Goal: Task Accomplishment & Management: Use online tool/utility

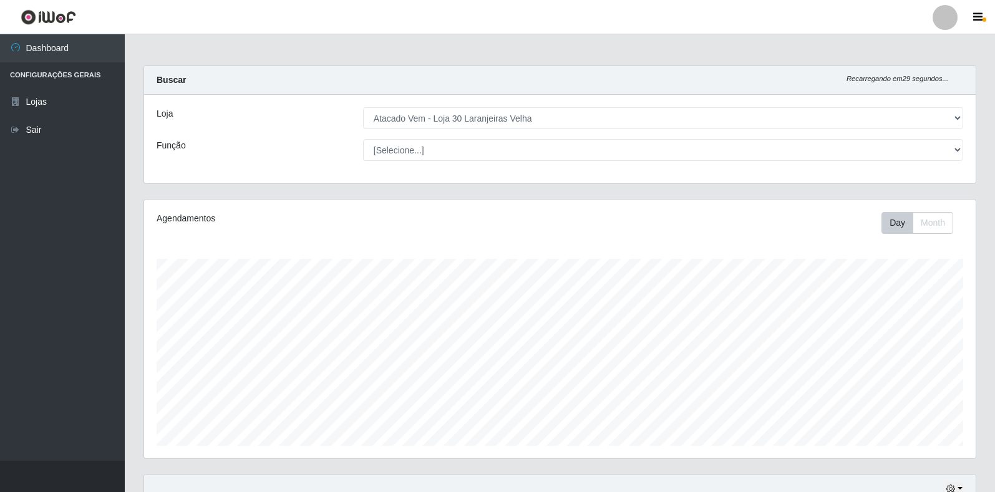
select select "495"
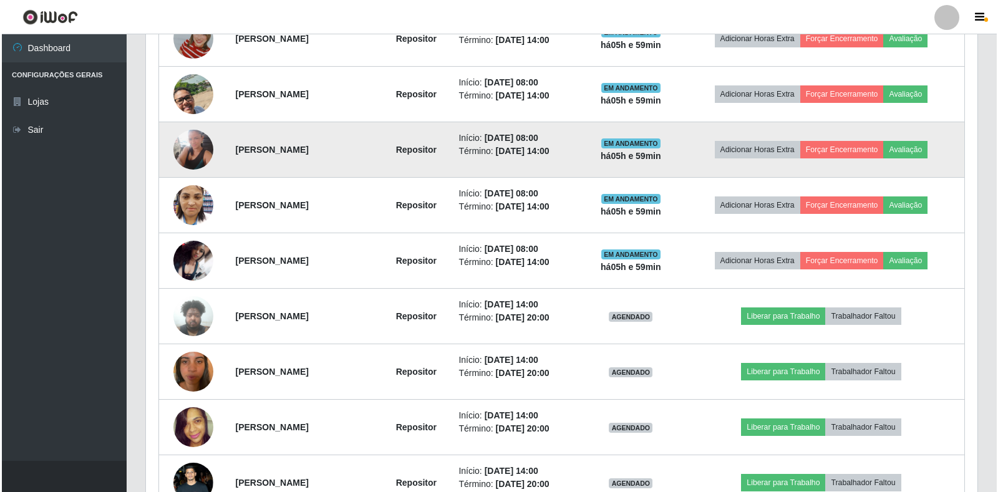
scroll to position [561, 0]
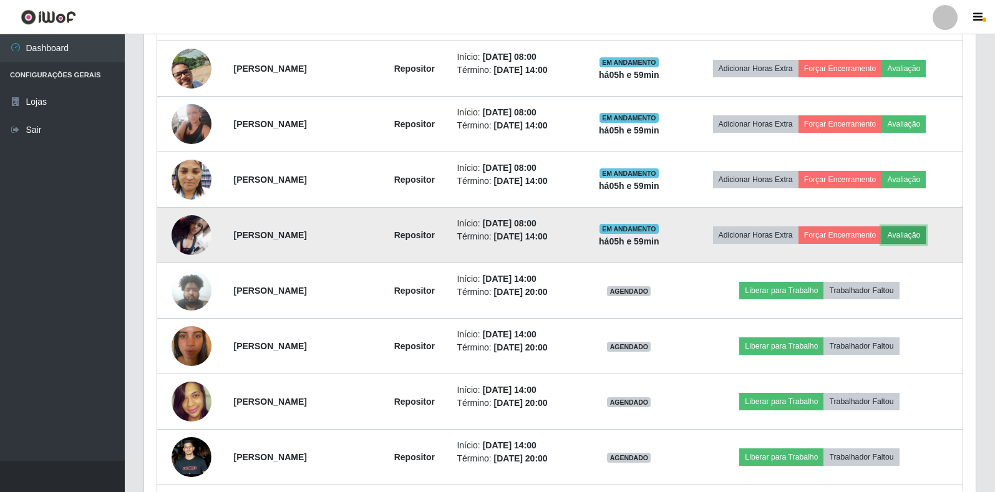
click at [925, 234] on button "Avaliação" at bounding box center [903, 234] width 44 height 17
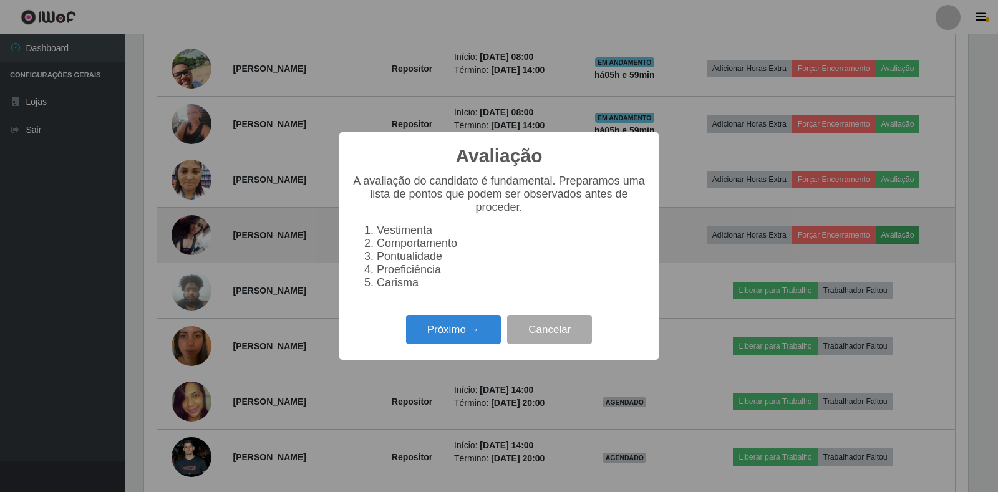
scroll to position [259, 824]
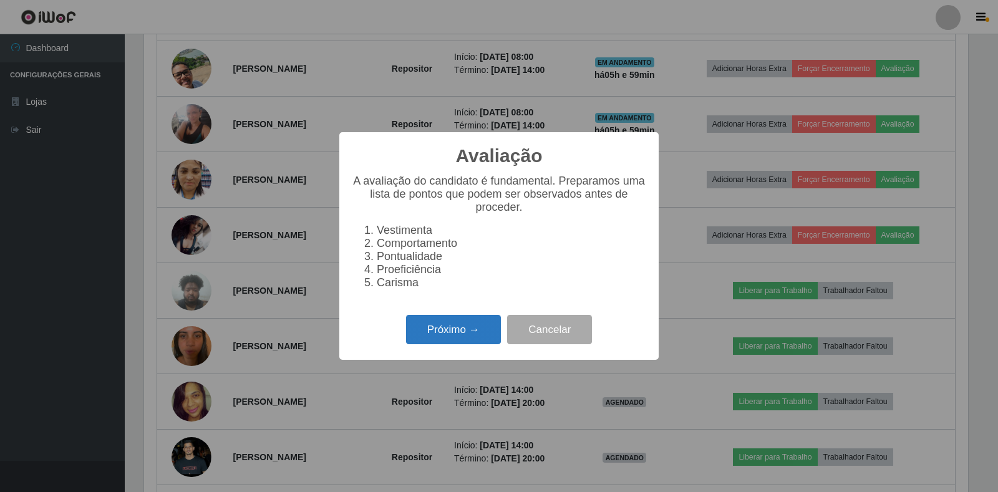
click at [464, 334] on button "Próximo →" at bounding box center [453, 329] width 95 height 29
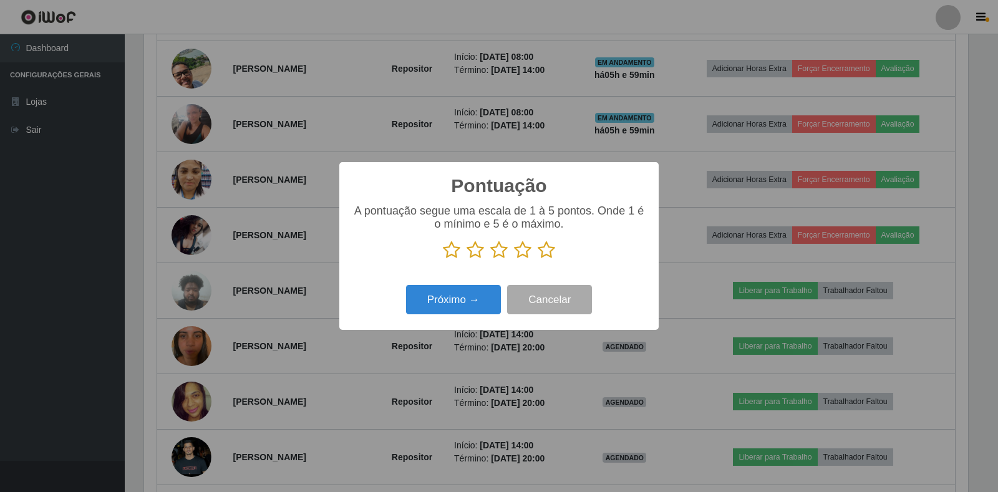
scroll to position [623320, 622755]
click at [549, 250] on icon at bounding box center [546, 250] width 17 height 19
click at [538, 259] on input "radio" at bounding box center [538, 259] width 0 height 0
click at [446, 301] on button "Próximo →" at bounding box center [453, 299] width 95 height 29
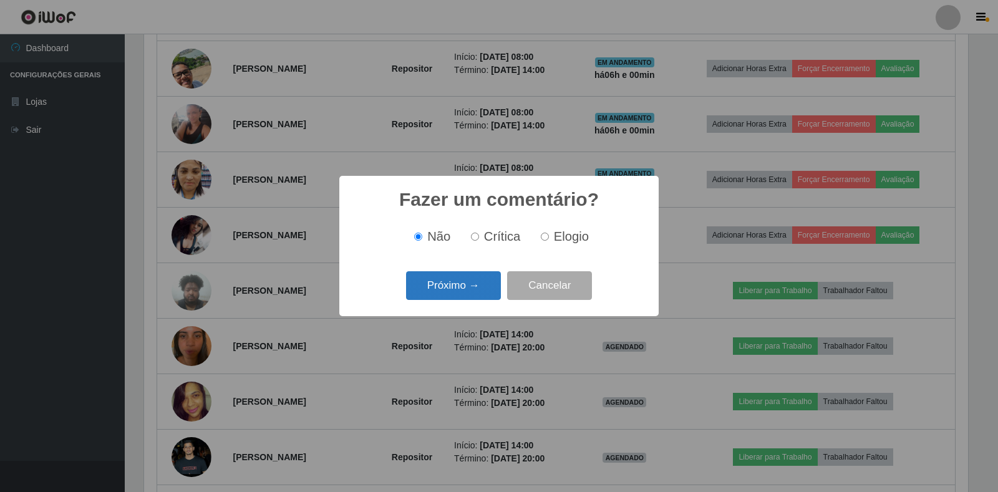
click at [454, 285] on button "Próximo →" at bounding box center [453, 285] width 95 height 29
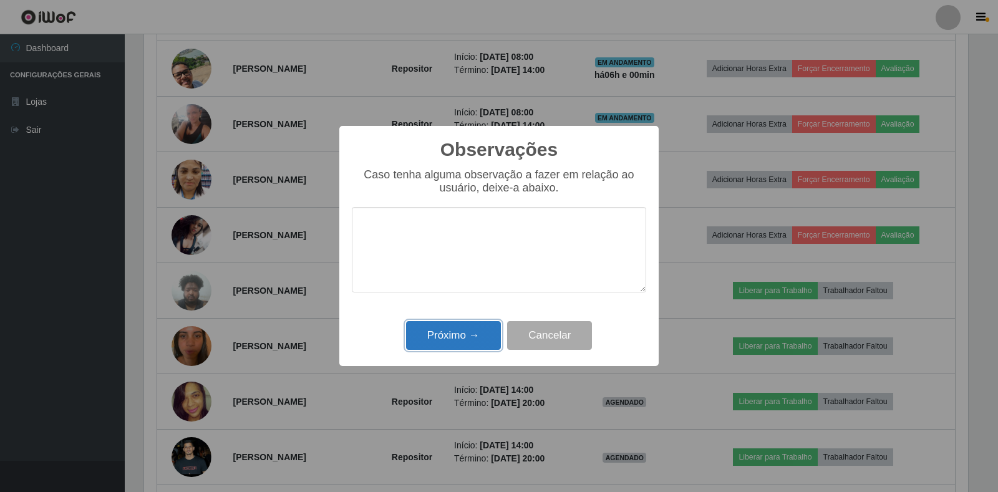
click at [468, 338] on button "Próximo →" at bounding box center [453, 335] width 95 height 29
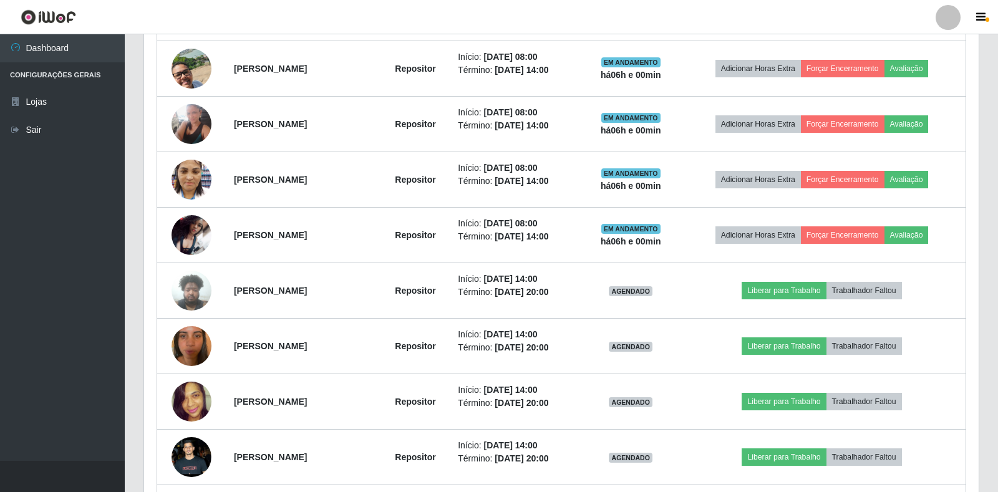
scroll to position [259, 831]
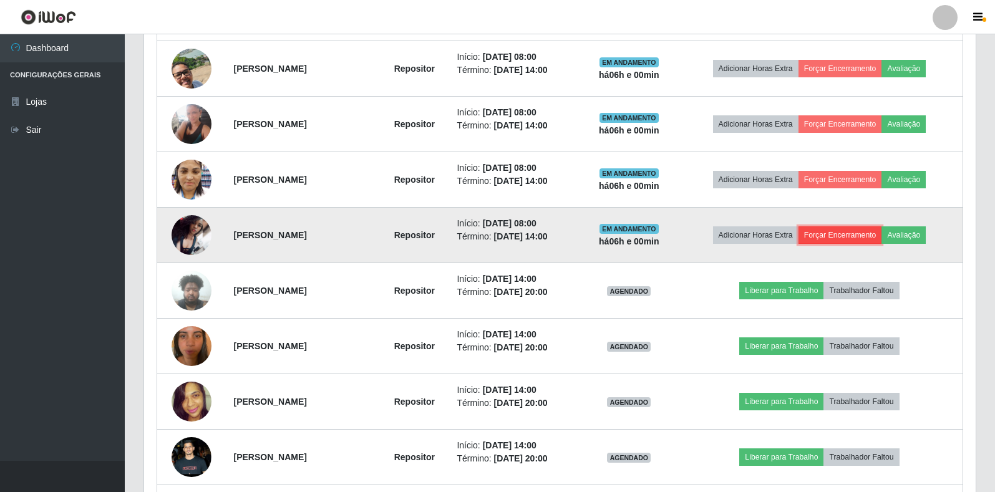
click at [861, 239] on button "Forçar Encerramento" at bounding box center [840, 234] width 84 height 17
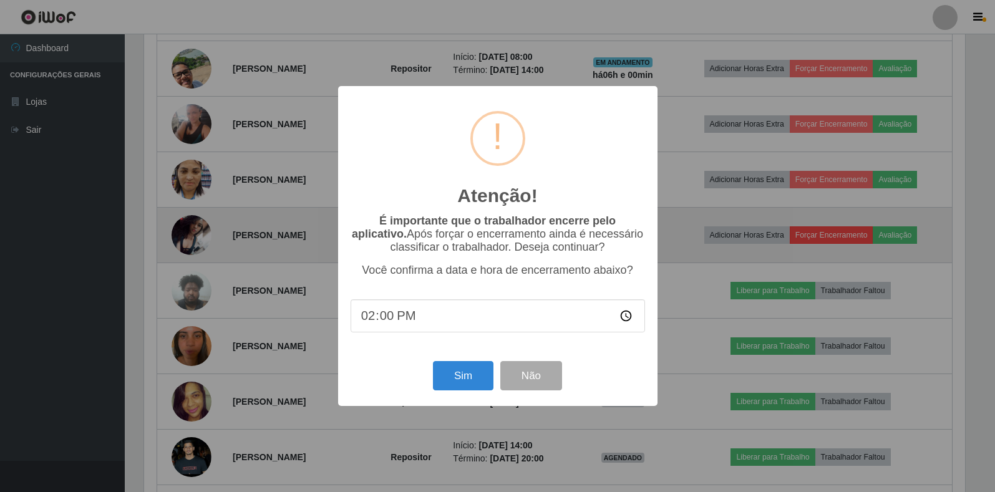
scroll to position [259, 824]
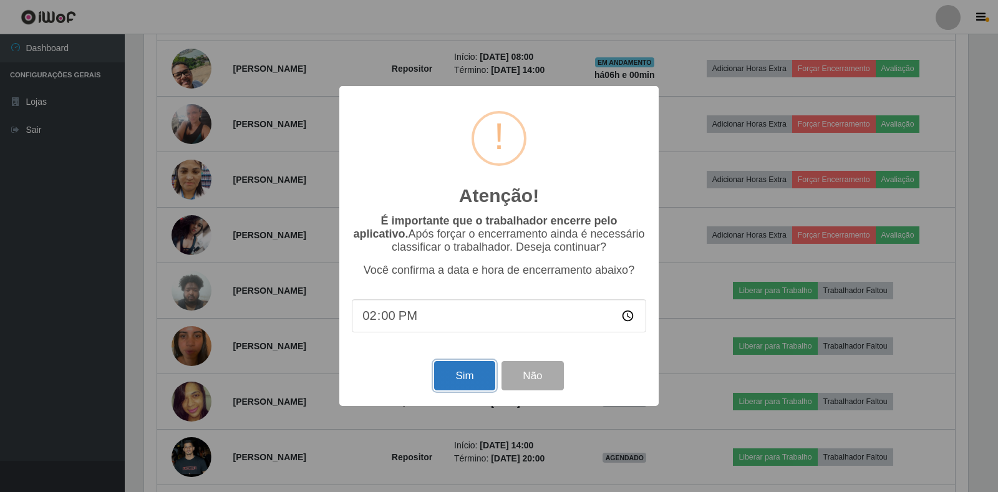
click at [480, 372] on button "Sim" at bounding box center [464, 375] width 60 height 29
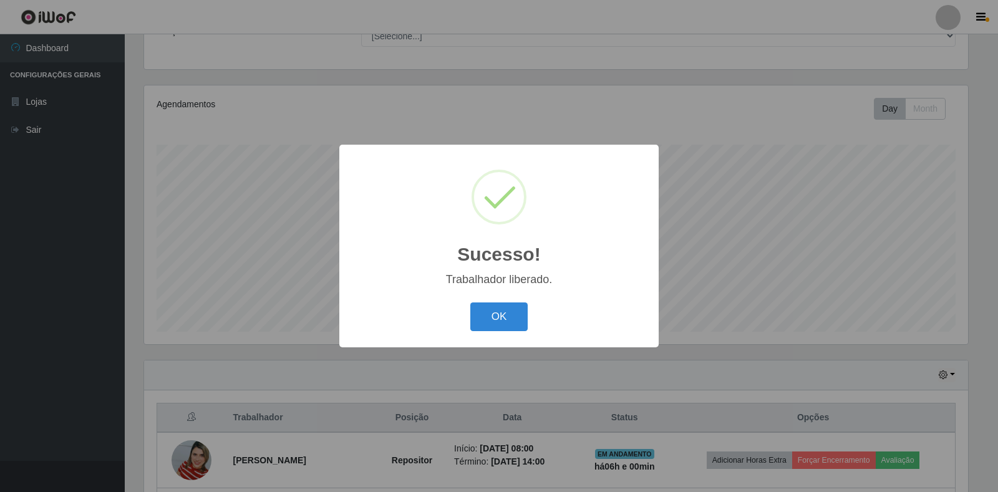
click at [473, 302] on div "OK Cancel" at bounding box center [499, 317] width 294 height 36
click at [498, 316] on button "OK" at bounding box center [499, 316] width 58 height 29
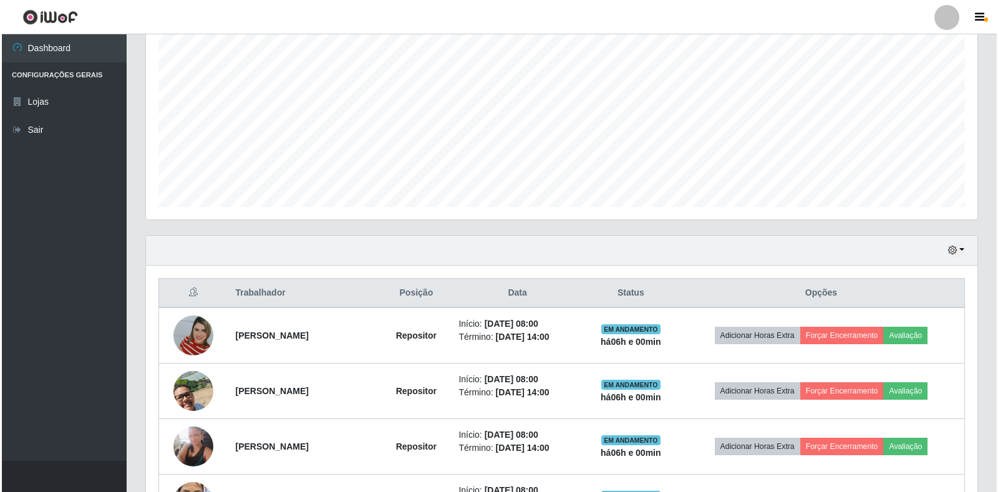
scroll to position [301, 0]
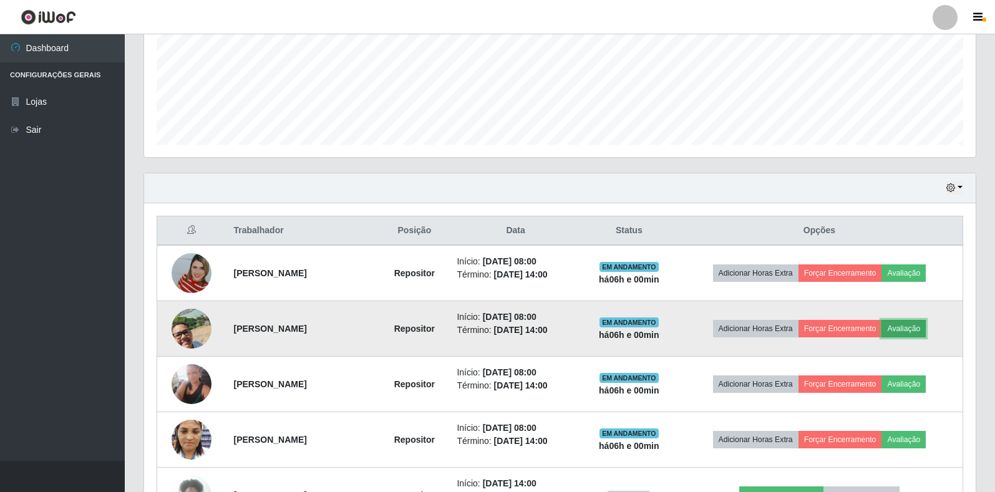
click at [905, 330] on button "Avaliação" at bounding box center [903, 328] width 44 height 17
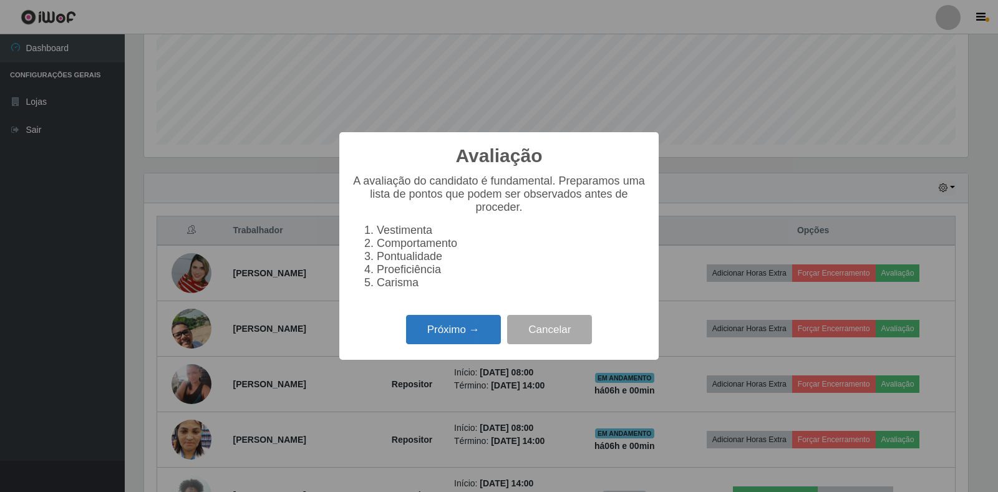
click at [454, 342] on button "Próximo →" at bounding box center [453, 329] width 95 height 29
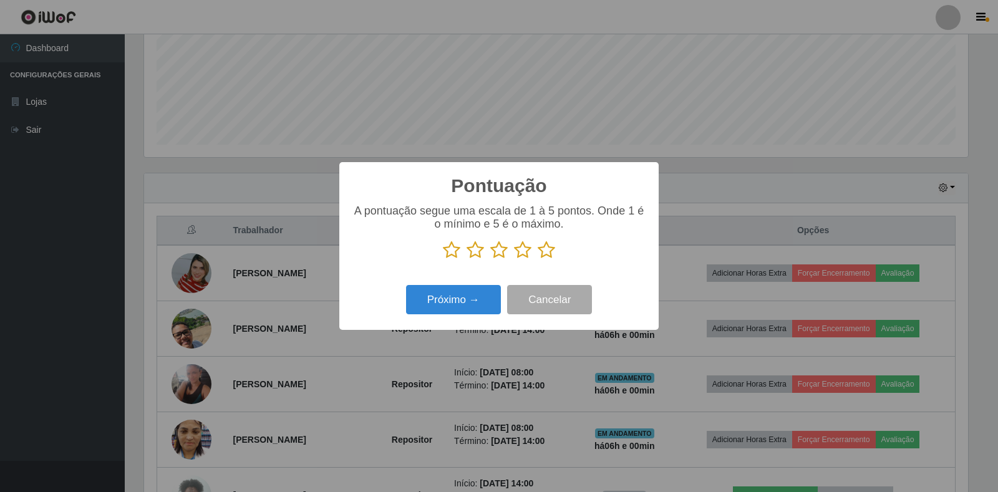
scroll to position [623320, 622755]
click at [546, 257] on icon at bounding box center [546, 250] width 17 height 19
click at [538, 259] on input "radio" at bounding box center [538, 259] width 0 height 0
click at [443, 295] on button "Próximo →" at bounding box center [453, 299] width 95 height 29
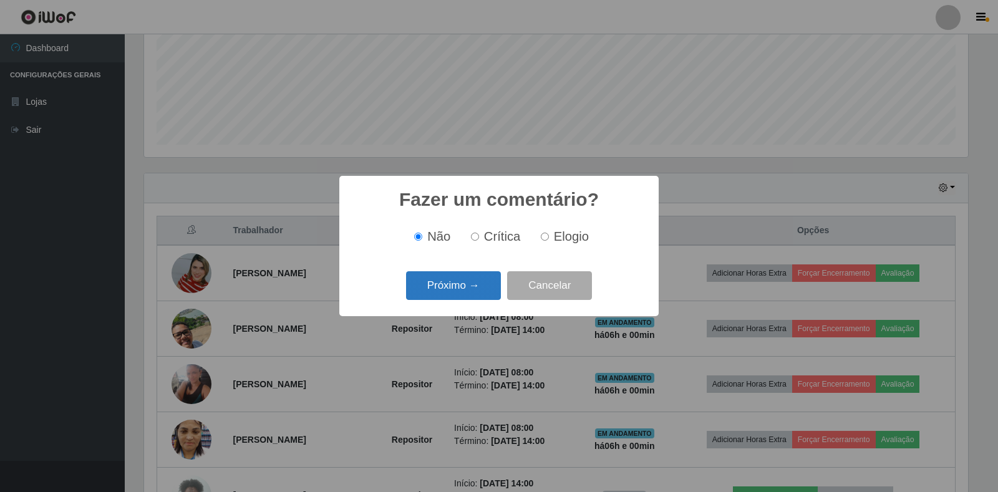
click at [459, 280] on button "Próximo →" at bounding box center [453, 285] width 95 height 29
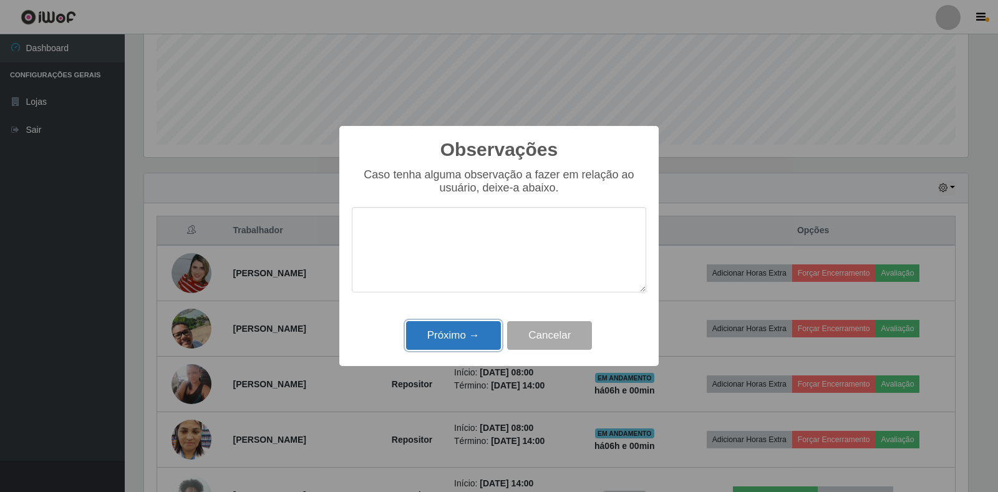
click at [458, 345] on button "Próximo →" at bounding box center [453, 335] width 95 height 29
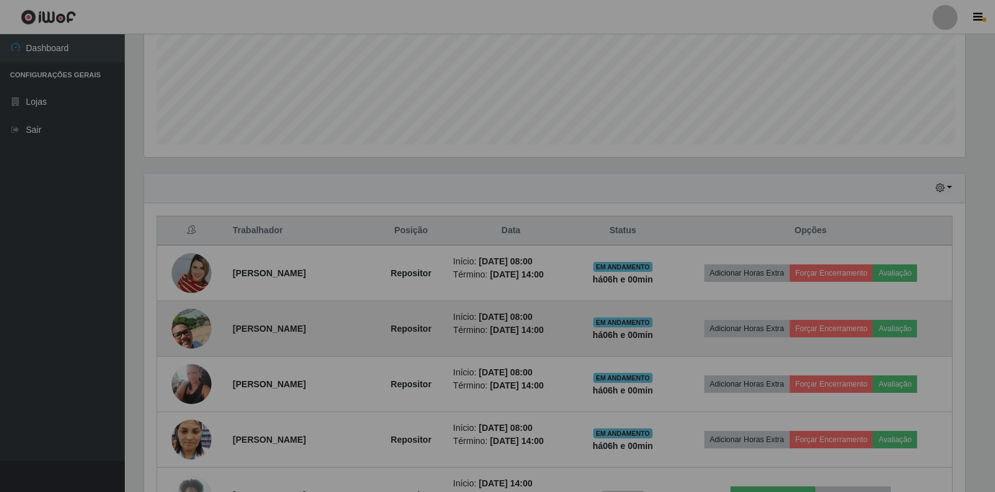
scroll to position [259, 831]
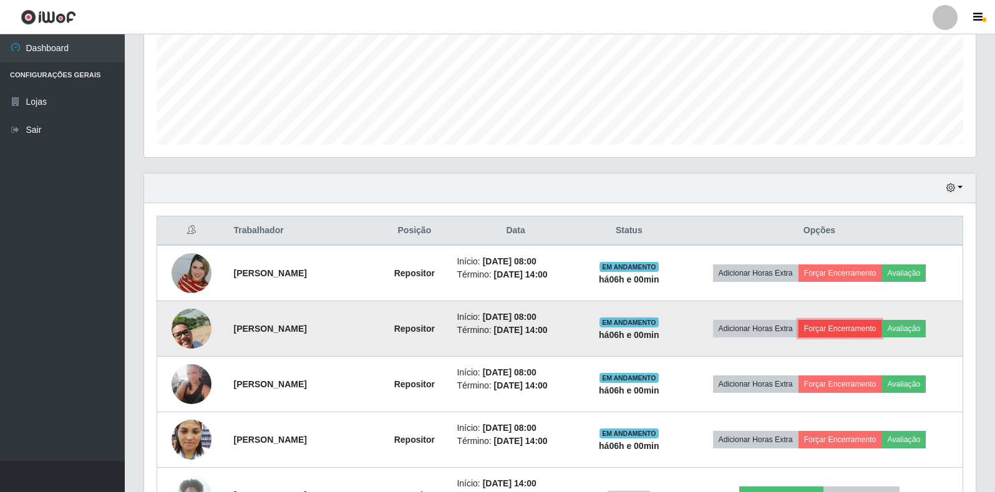
click at [821, 329] on button "Forçar Encerramento" at bounding box center [840, 328] width 84 height 17
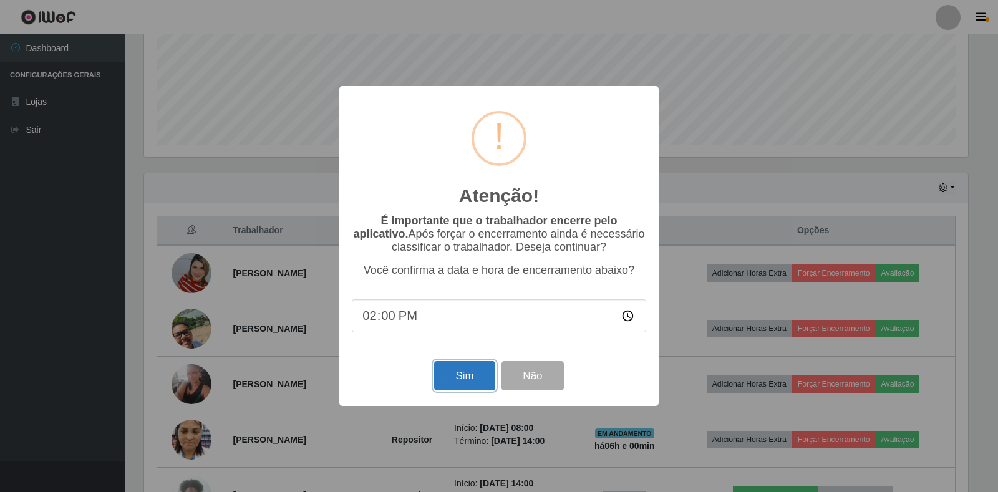
click at [467, 374] on button "Sim" at bounding box center [464, 375] width 60 height 29
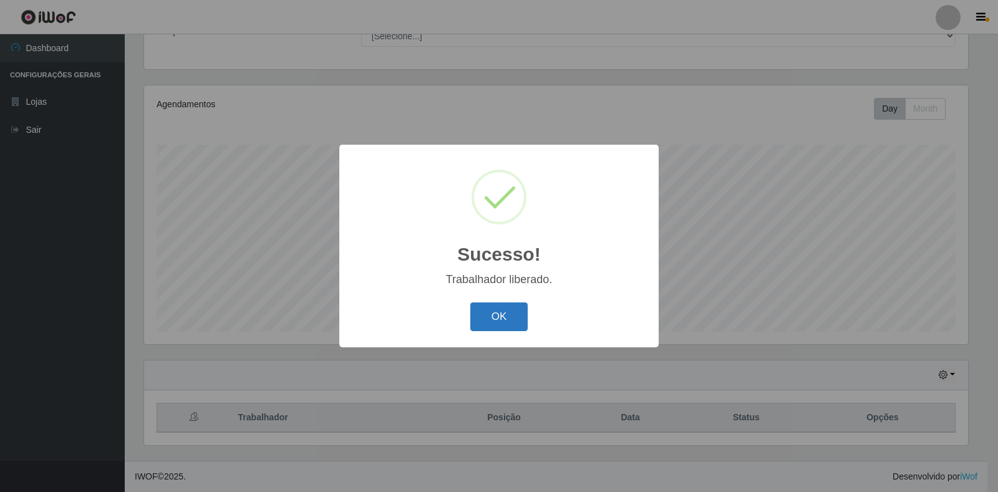
click at [499, 312] on button "OK" at bounding box center [499, 316] width 58 height 29
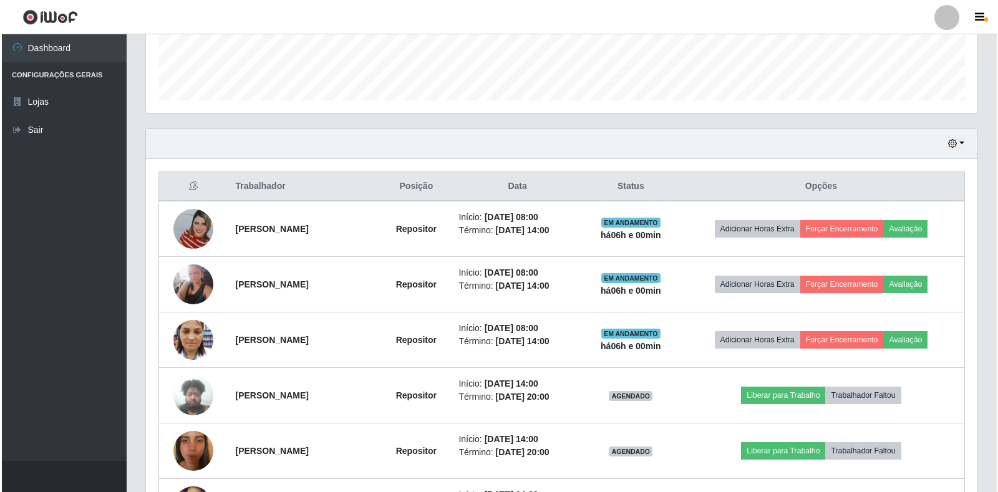
scroll to position [364, 0]
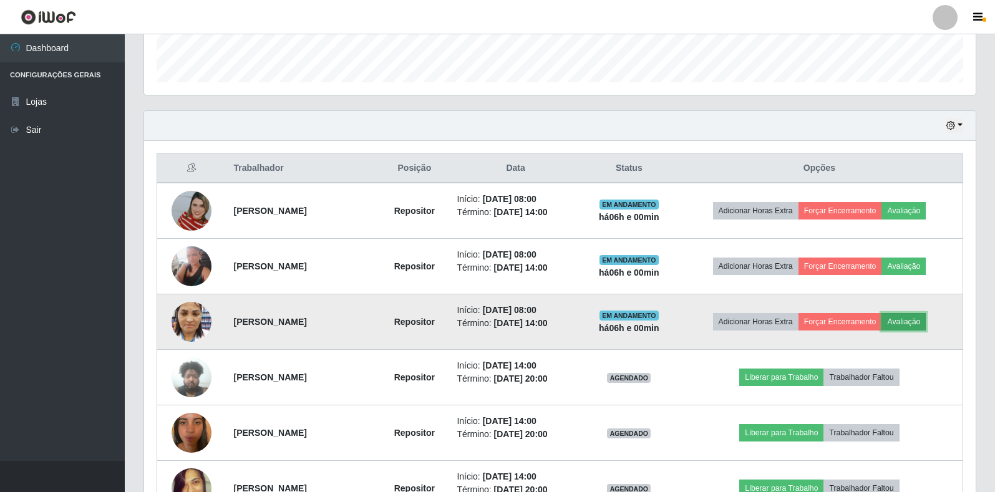
click at [912, 326] on button "Avaliação" at bounding box center [903, 321] width 44 height 17
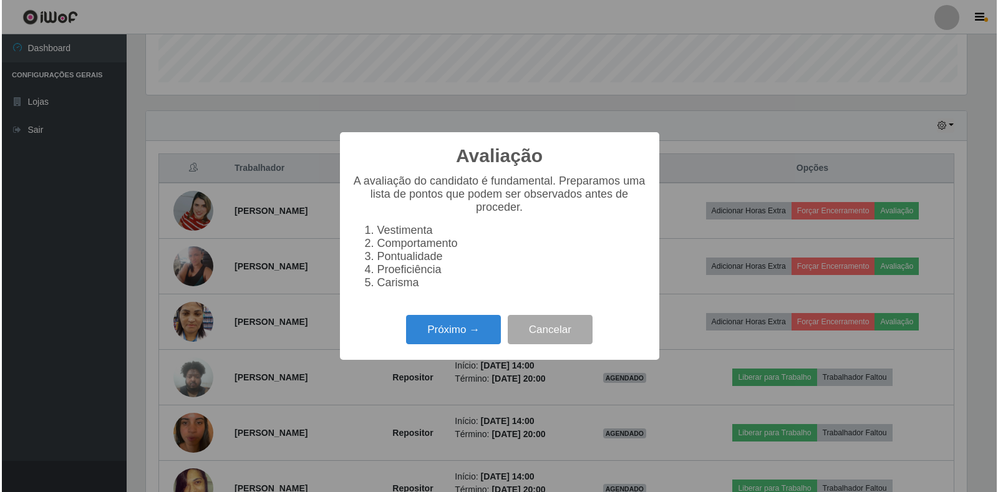
scroll to position [0, 0]
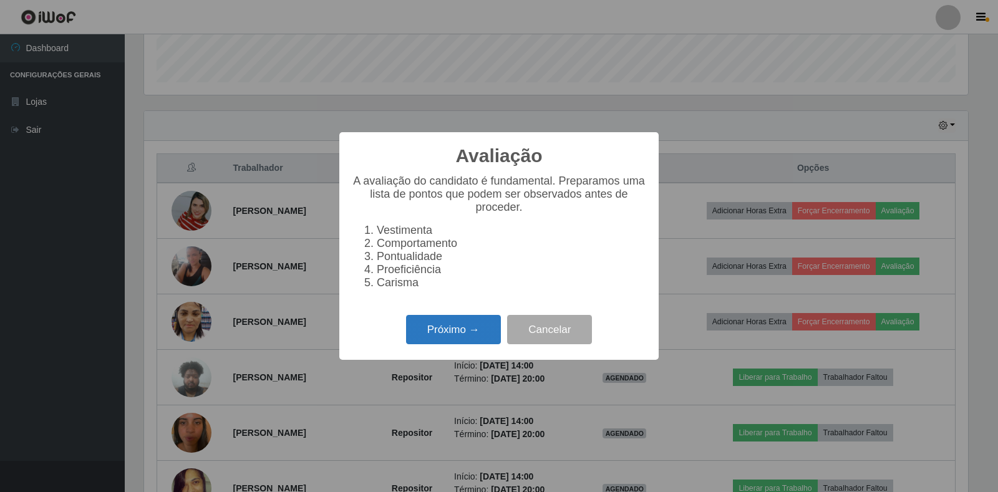
click at [451, 340] on button "Próximo →" at bounding box center [453, 329] width 95 height 29
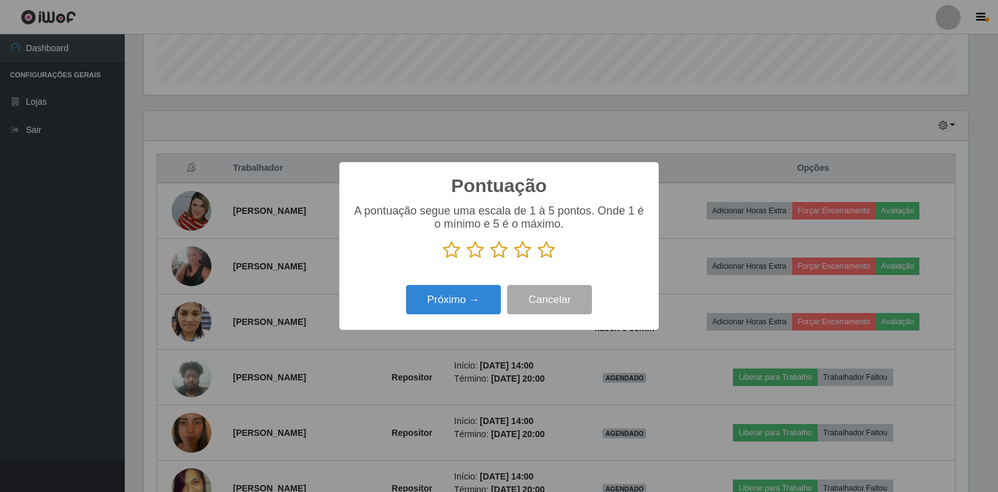
click at [550, 254] on icon at bounding box center [546, 250] width 17 height 19
click at [538, 259] on input "radio" at bounding box center [538, 259] width 0 height 0
click at [441, 302] on button "Próximo →" at bounding box center [453, 299] width 95 height 29
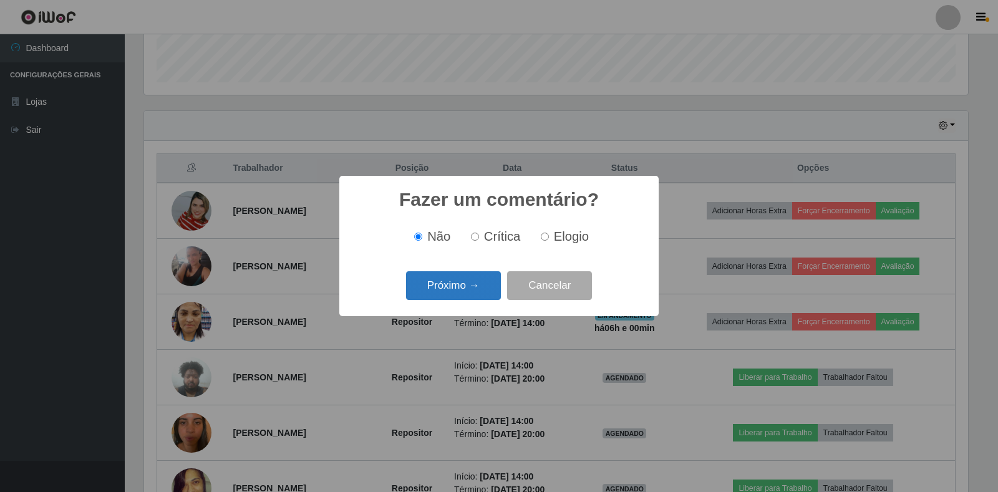
click at [465, 295] on button "Próximo →" at bounding box center [453, 285] width 95 height 29
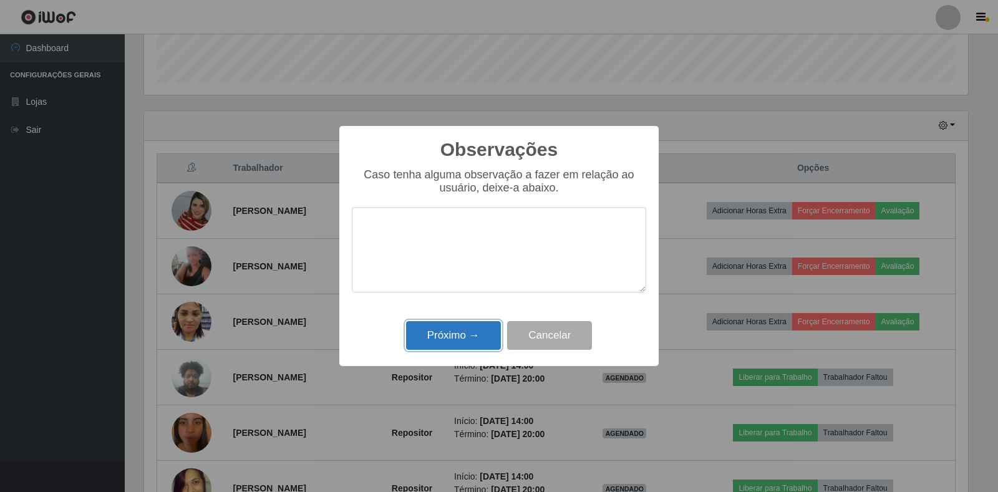
click at [463, 327] on button "Próximo →" at bounding box center [453, 335] width 95 height 29
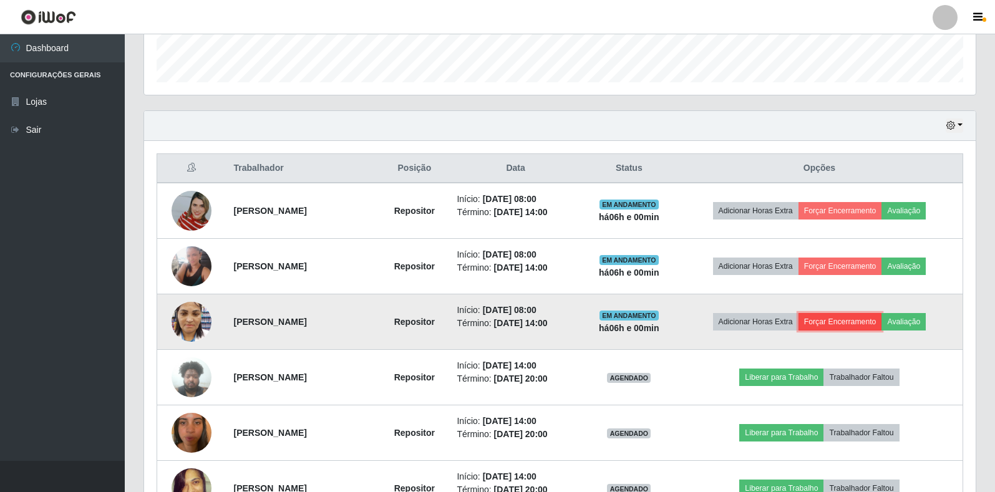
click at [851, 320] on button "Forçar Encerramento" at bounding box center [840, 321] width 84 height 17
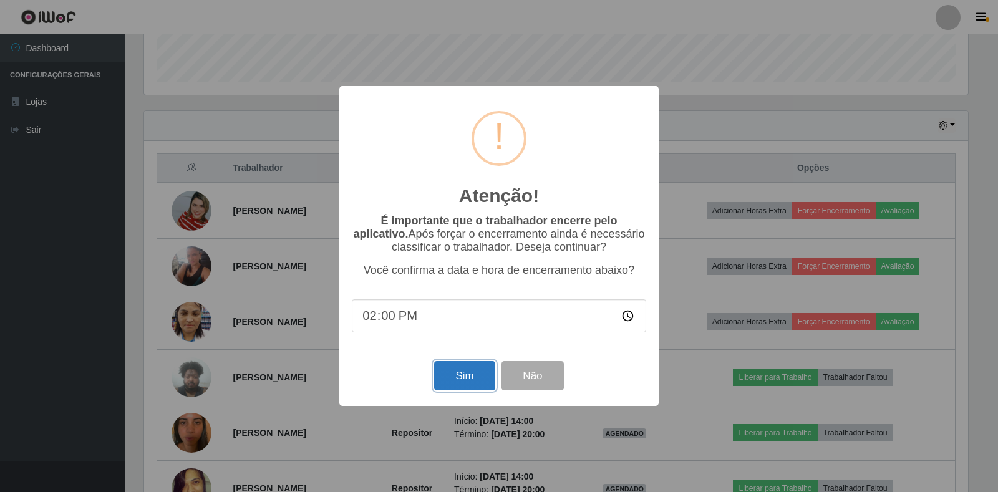
click at [439, 380] on button "Sim" at bounding box center [464, 375] width 60 height 29
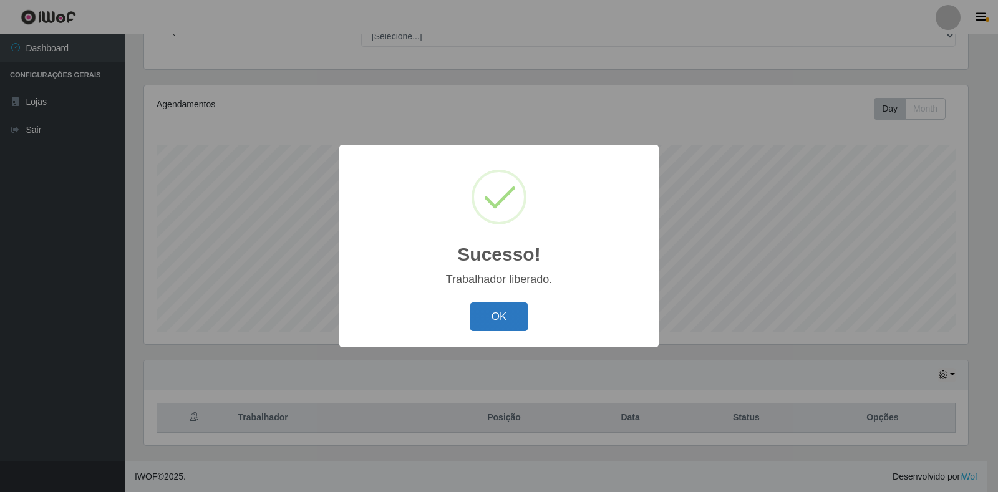
click at [502, 321] on button "OK" at bounding box center [499, 316] width 58 height 29
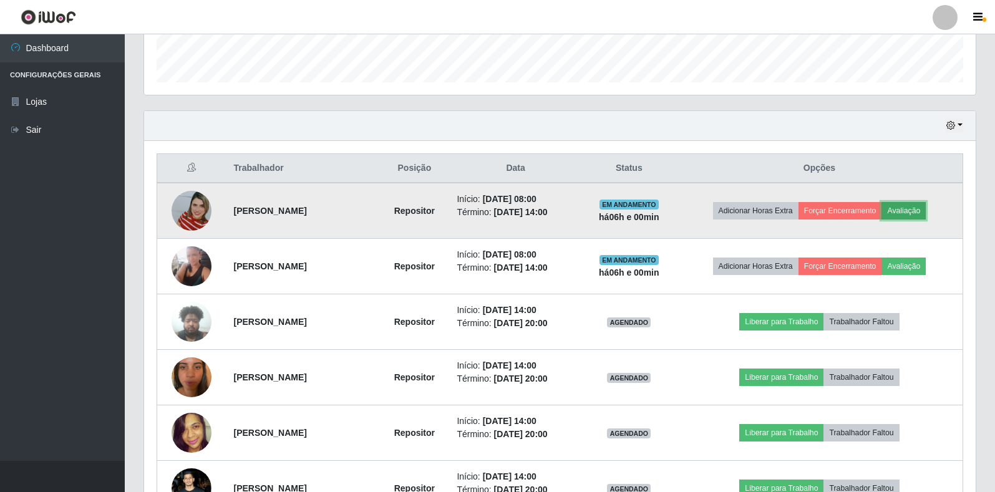
click at [906, 208] on button "Avaliação" at bounding box center [903, 210] width 44 height 17
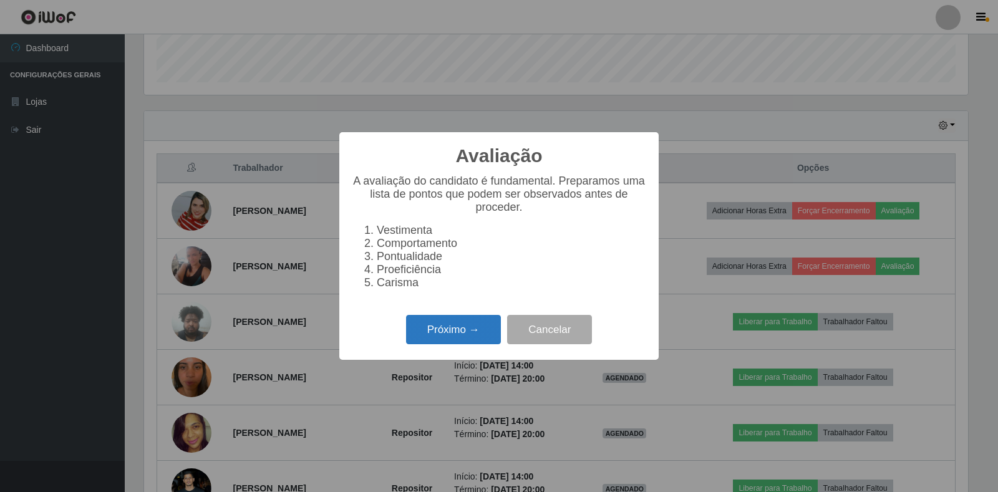
click at [454, 339] on button "Próximo →" at bounding box center [453, 329] width 95 height 29
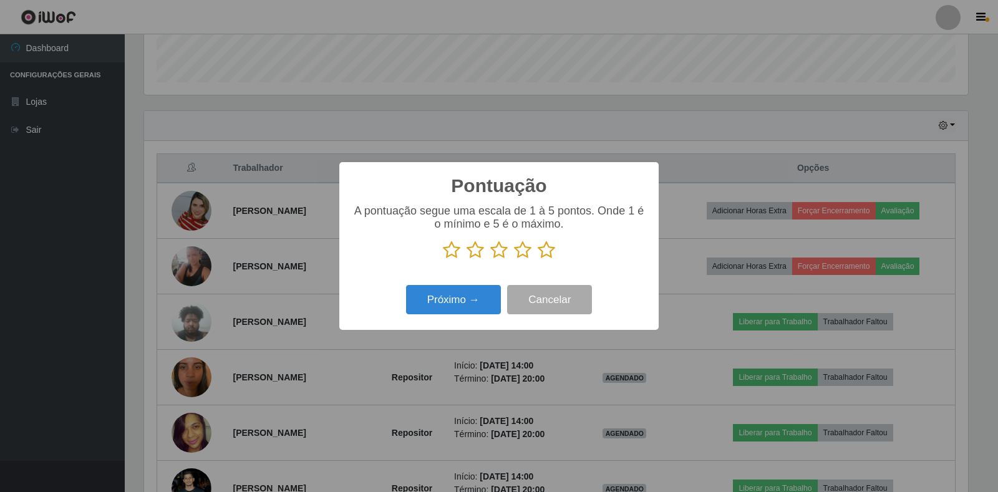
click at [540, 249] on icon at bounding box center [546, 250] width 17 height 19
click at [538, 259] on input "radio" at bounding box center [538, 259] width 0 height 0
click at [468, 295] on button "Próximo →" at bounding box center [453, 299] width 95 height 29
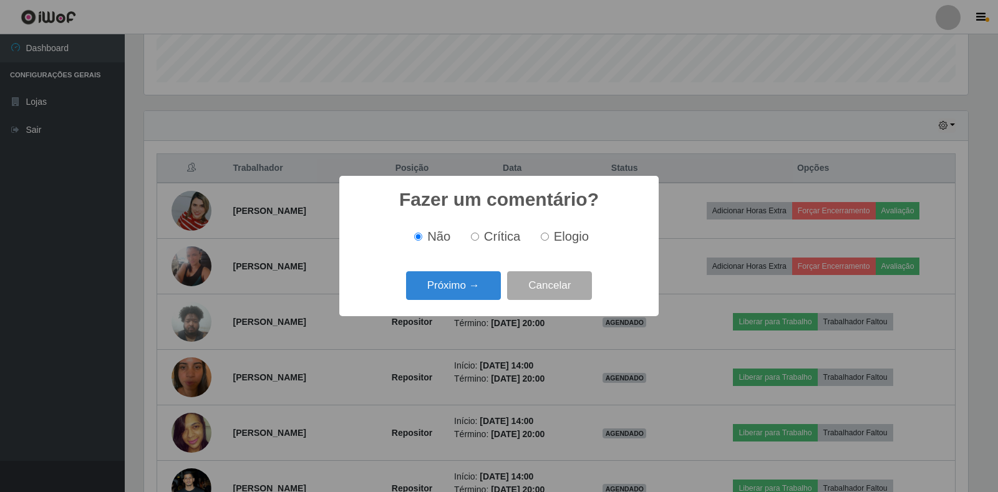
click at [468, 295] on button "Próximo →" at bounding box center [453, 285] width 95 height 29
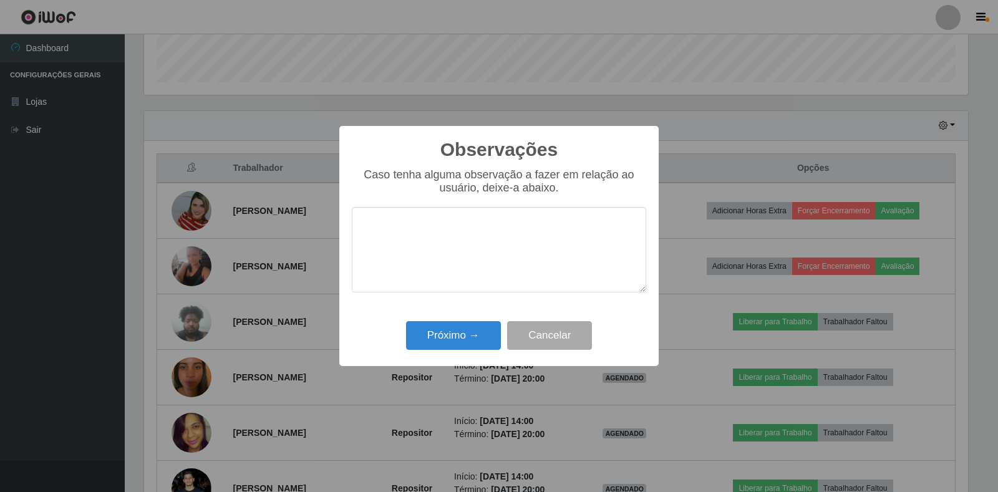
click at [489, 246] on textarea at bounding box center [499, 249] width 294 height 85
type textarea "b"
type textarea "Boa colaboradora"
click at [425, 337] on button "Próximo →" at bounding box center [453, 335] width 95 height 29
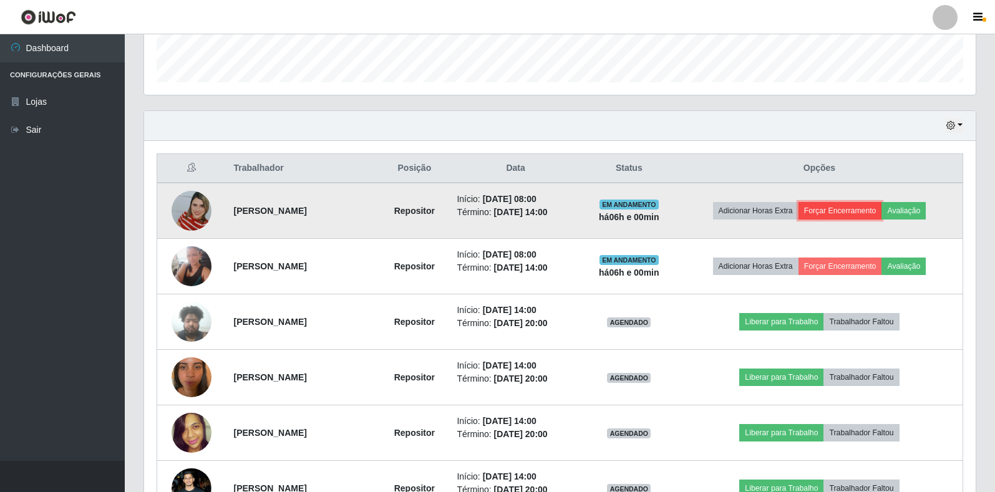
click at [839, 218] on button "Forçar Encerramento" at bounding box center [840, 210] width 84 height 17
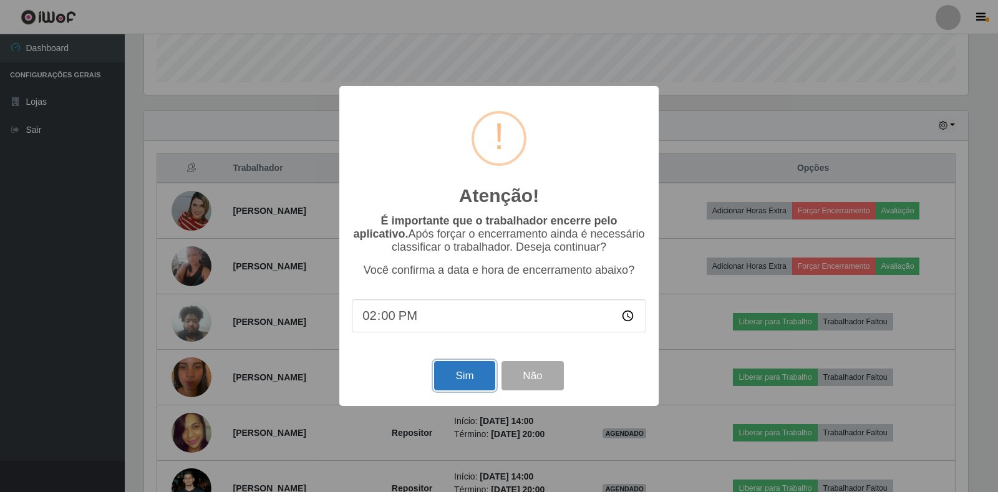
click at [448, 366] on button "Sim" at bounding box center [464, 375] width 60 height 29
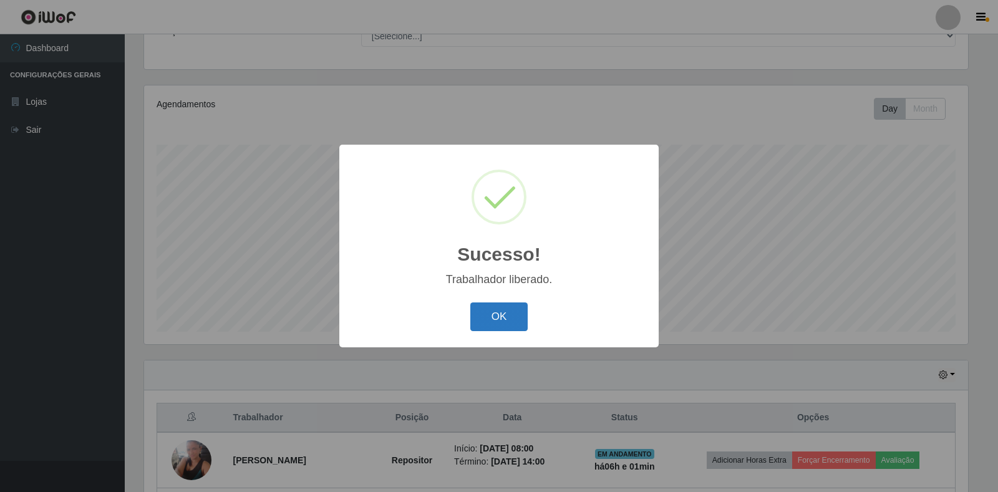
click at [494, 315] on button "OK" at bounding box center [499, 316] width 58 height 29
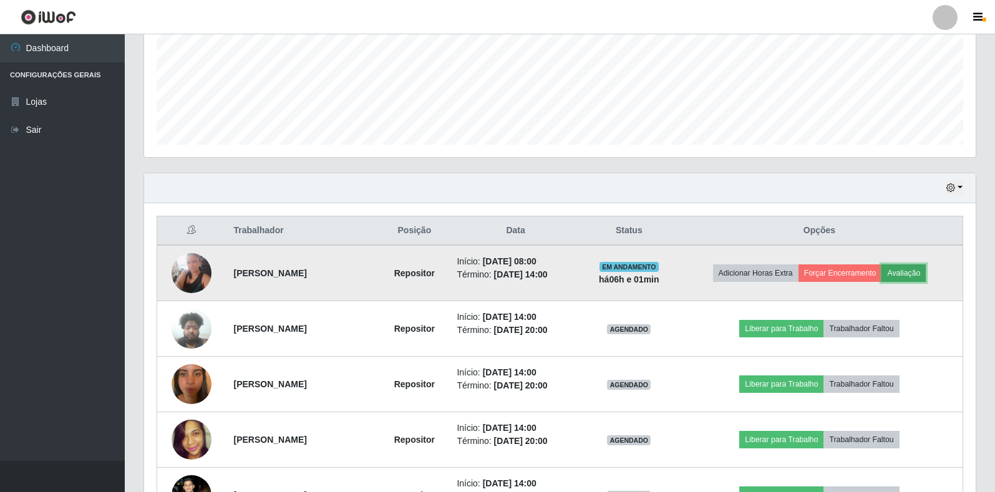
click at [904, 269] on button "Avaliação" at bounding box center [903, 272] width 44 height 17
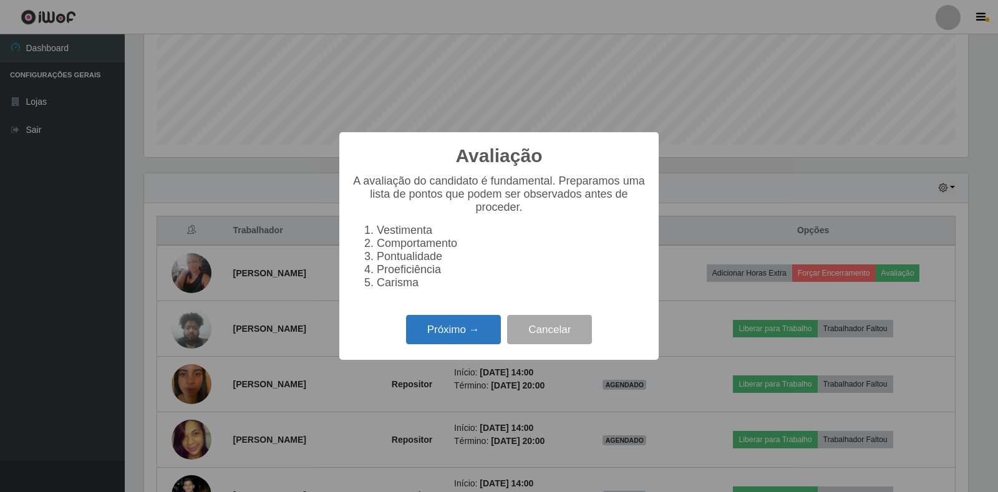
click at [472, 337] on button "Próximo →" at bounding box center [453, 329] width 95 height 29
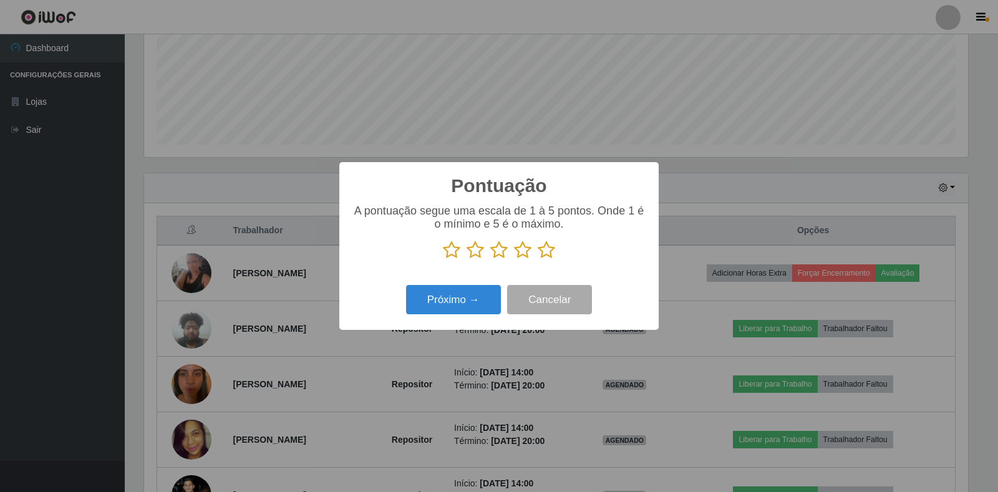
click at [550, 251] on icon at bounding box center [546, 250] width 17 height 19
click at [538, 259] on input "radio" at bounding box center [538, 259] width 0 height 0
click at [471, 301] on button "Próximo →" at bounding box center [453, 299] width 95 height 29
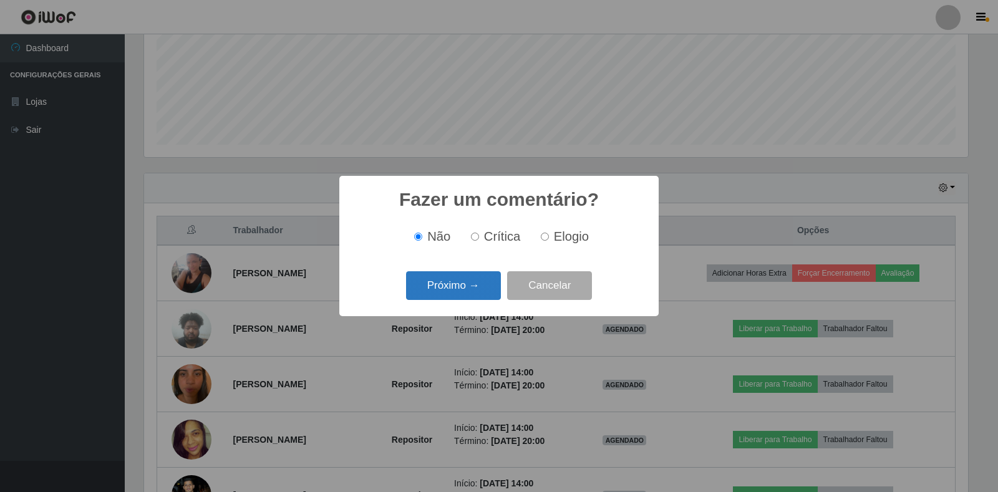
click at [460, 294] on button "Próximo →" at bounding box center [453, 285] width 95 height 29
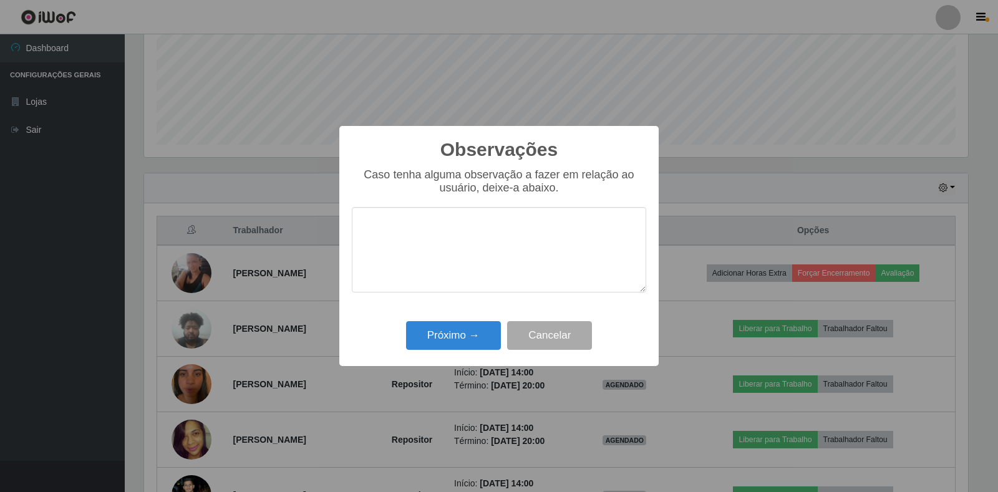
click at [458, 258] on textarea at bounding box center [499, 249] width 294 height 85
type textarea "Boa colaboradora"
click at [442, 347] on button "Próximo →" at bounding box center [453, 335] width 95 height 29
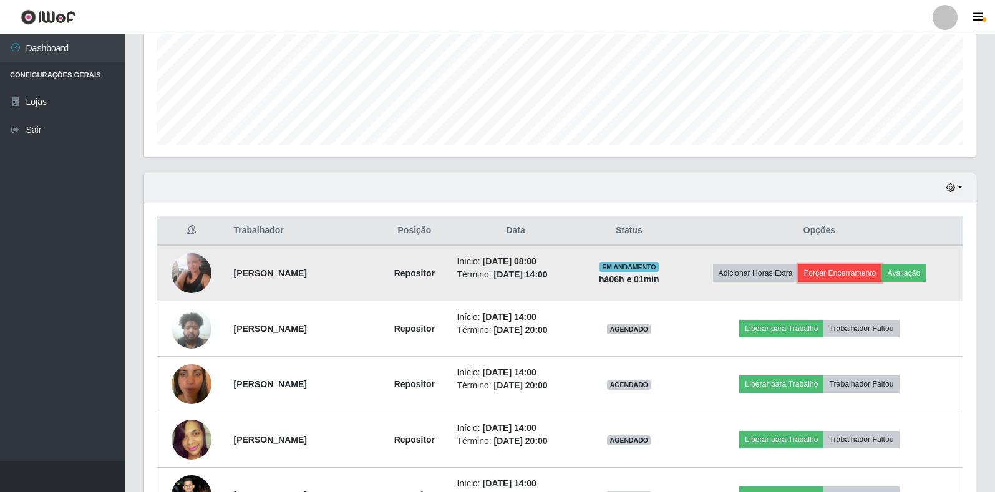
click at [843, 276] on button "Forçar Encerramento" at bounding box center [840, 272] width 84 height 17
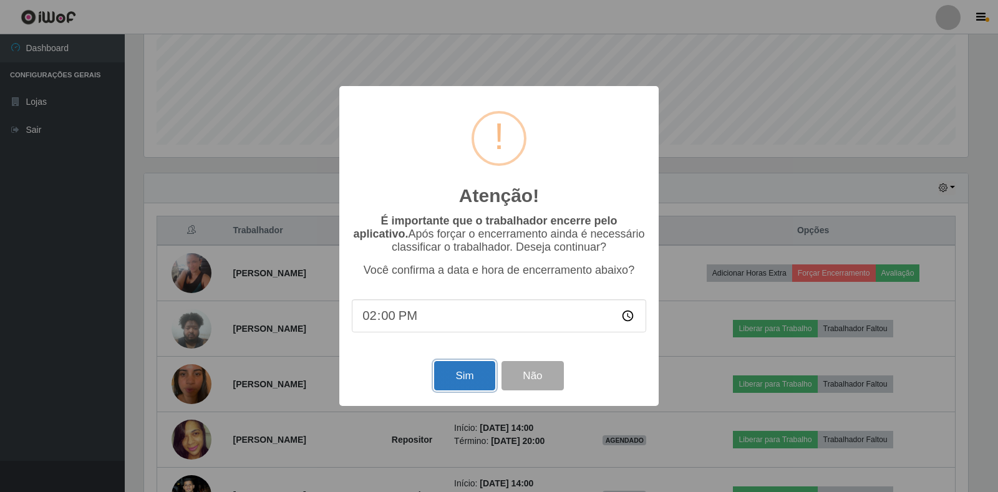
click at [475, 374] on button "Sim" at bounding box center [464, 375] width 60 height 29
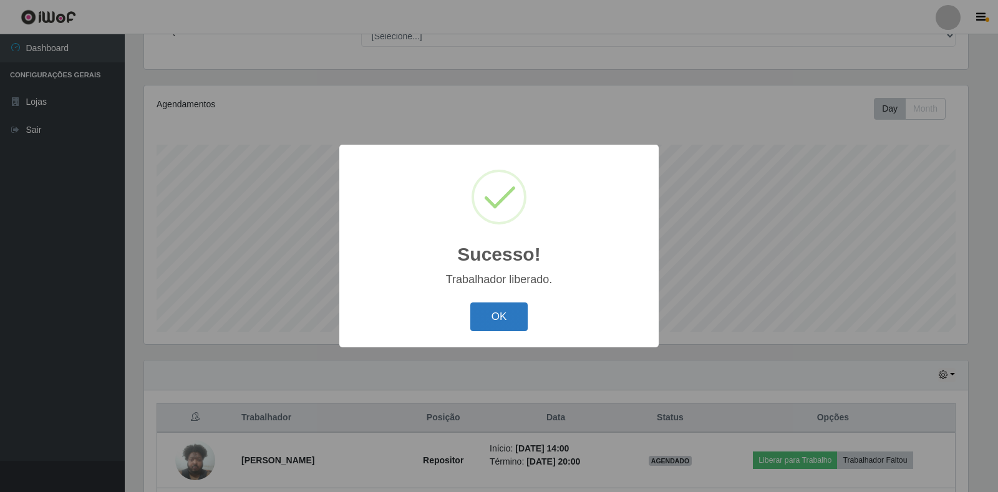
click at [488, 312] on button "OK" at bounding box center [499, 316] width 58 height 29
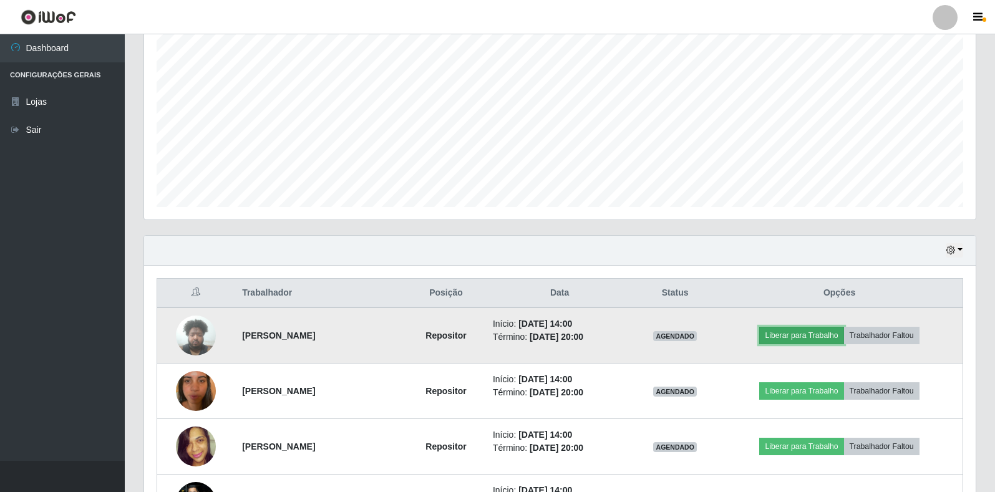
click at [812, 334] on button "Liberar para Trabalho" at bounding box center [801, 335] width 84 height 17
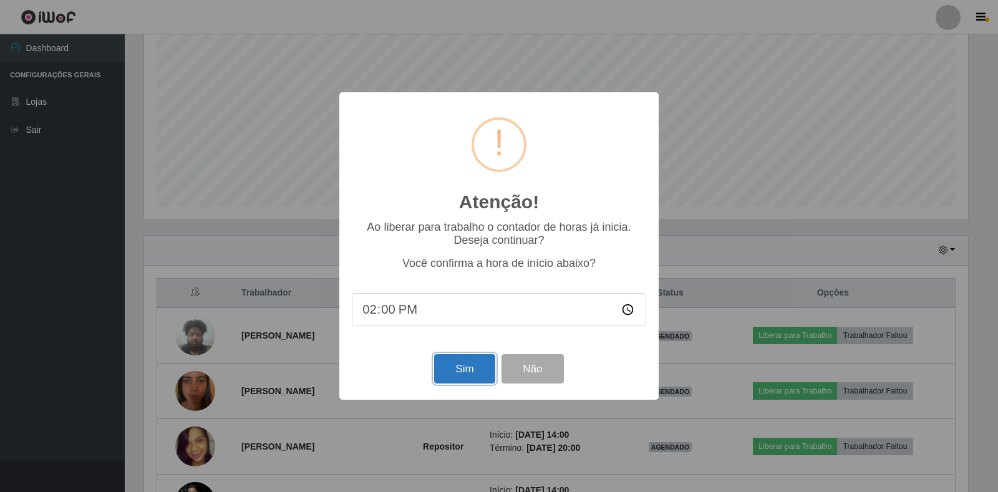
click at [456, 374] on button "Sim" at bounding box center [464, 368] width 60 height 29
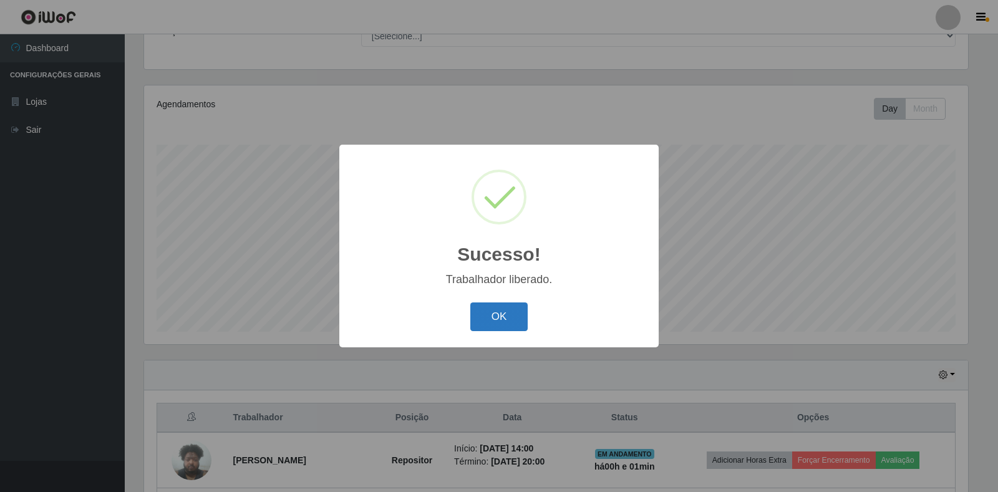
click at [503, 309] on button "OK" at bounding box center [499, 316] width 58 height 29
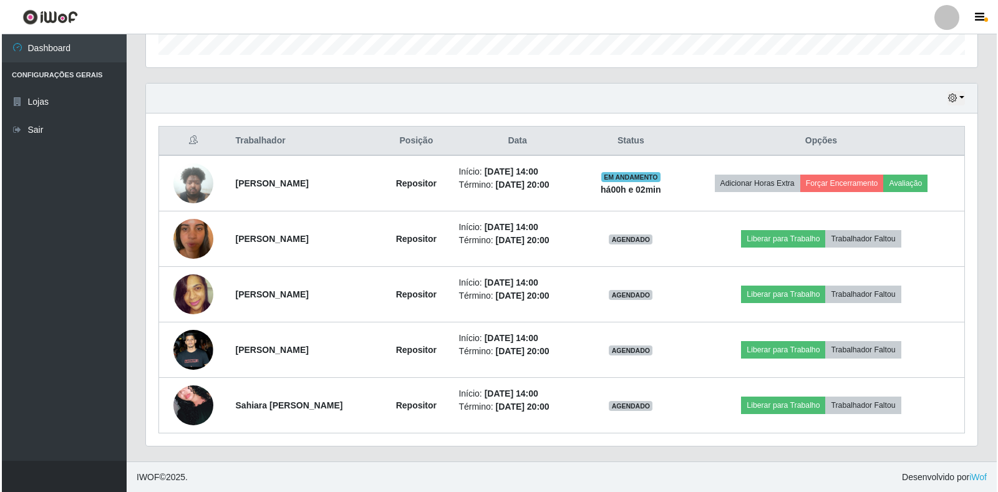
scroll to position [392, 0]
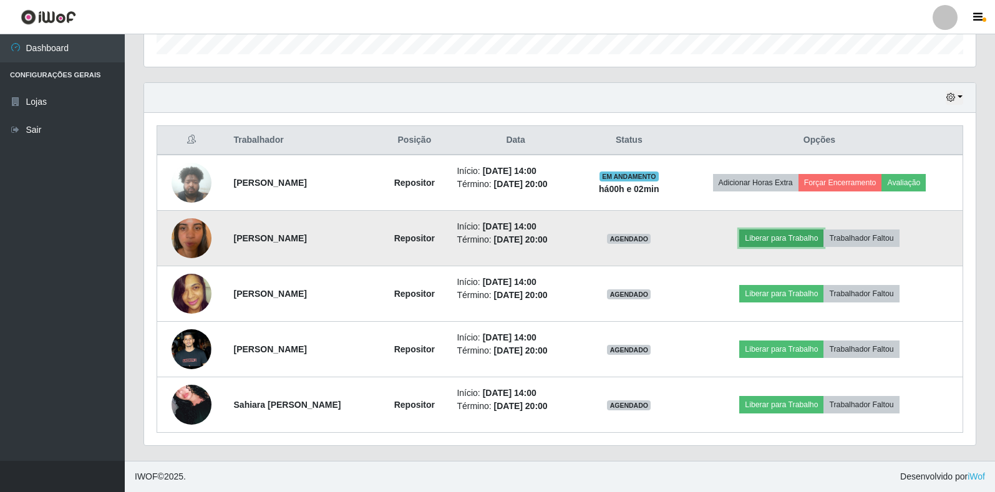
click at [761, 235] on button "Liberar para Trabalho" at bounding box center [781, 237] width 84 height 17
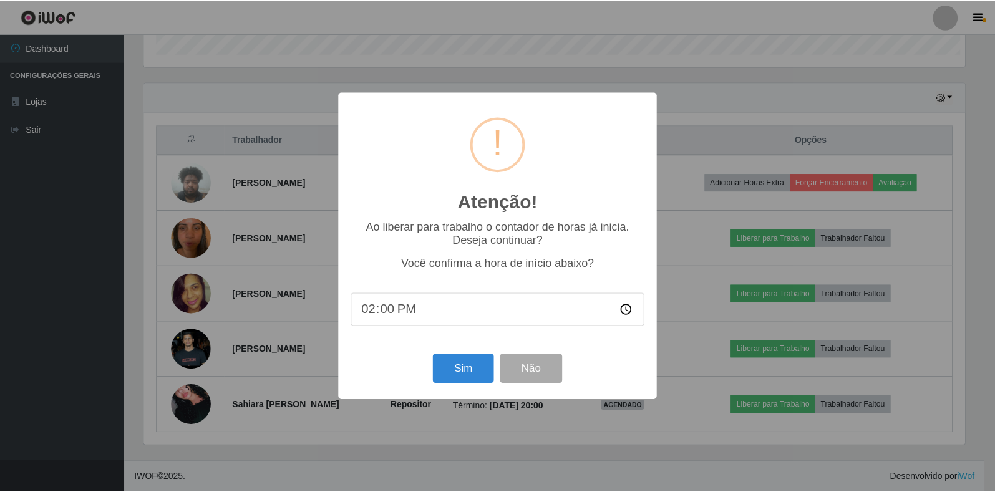
scroll to position [259, 824]
click at [467, 377] on button "Sim" at bounding box center [464, 368] width 60 height 29
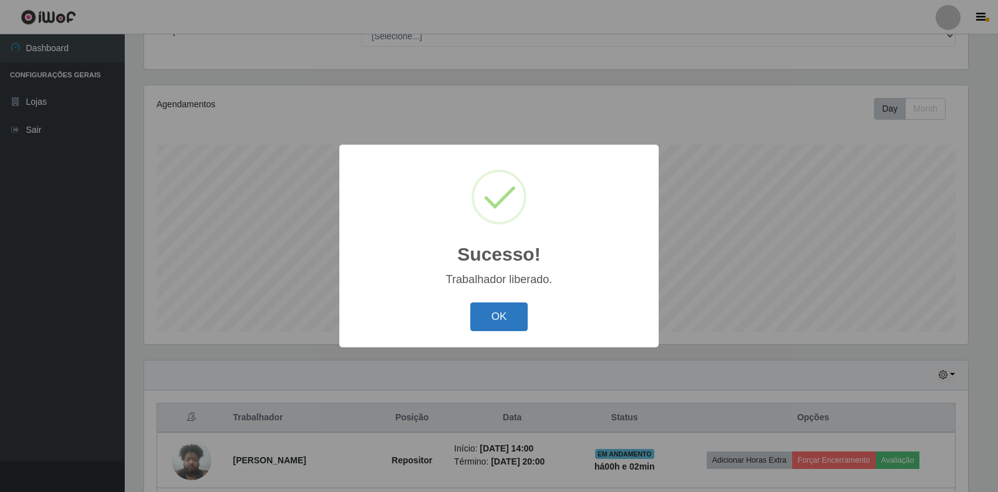
click at [487, 317] on button "OK" at bounding box center [499, 316] width 58 height 29
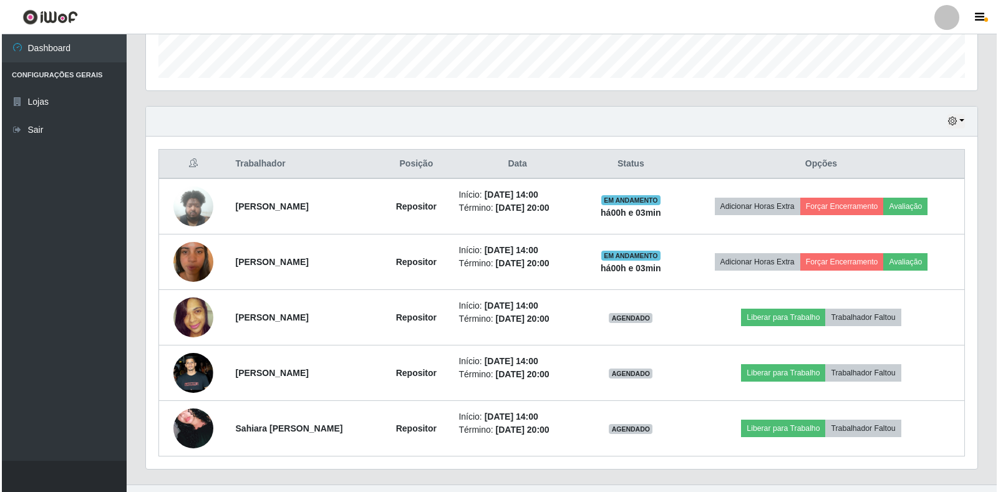
scroll to position [392, 0]
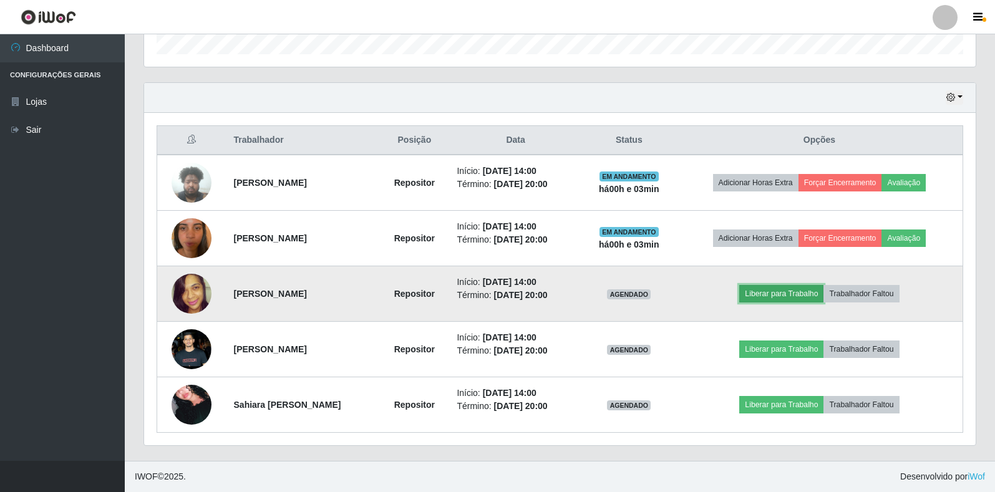
click at [796, 296] on button "Liberar para Trabalho" at bounding box center [781, 293] width 84 height 17
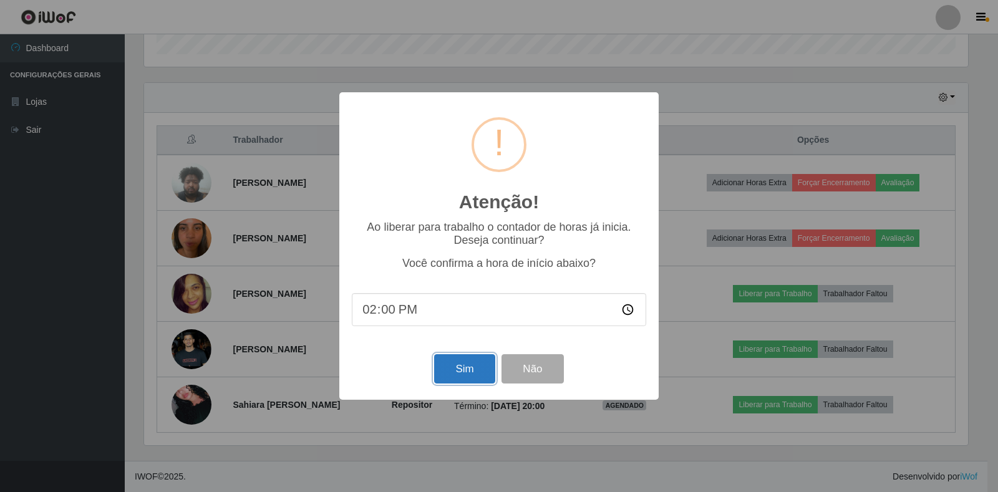
click at [479, 374] on button "Sim" at bounding box center [464, 368] width 60 height 29
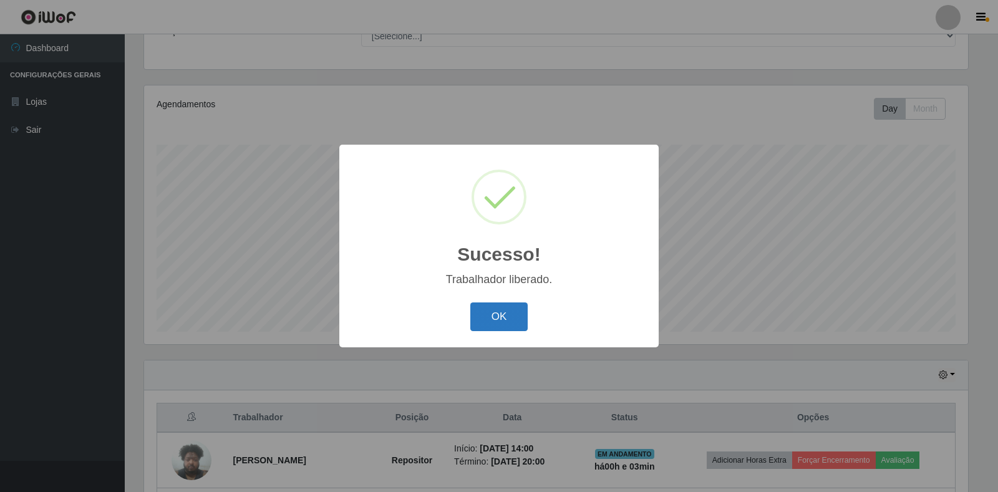
click at [512, 324] on button "OK" at bounding box center [499, 316] width 58 height 29
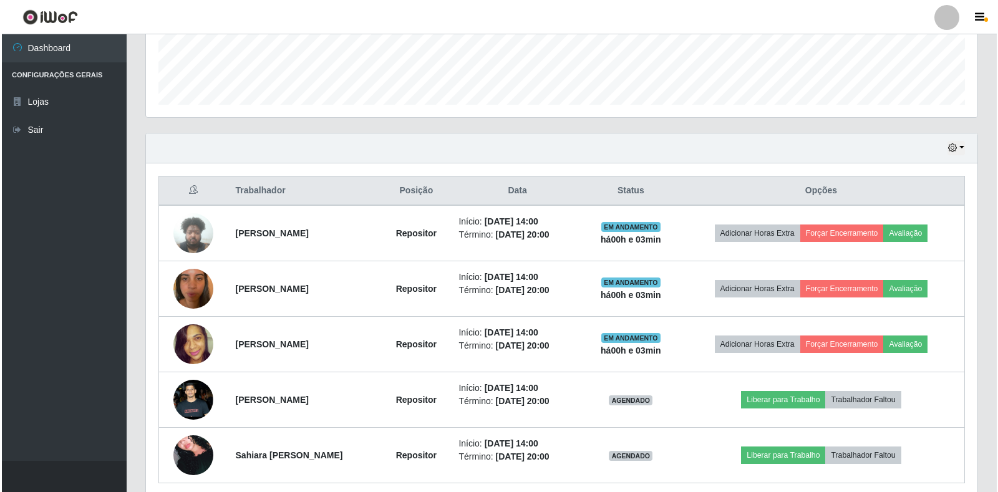
scroll to position [364, 0]
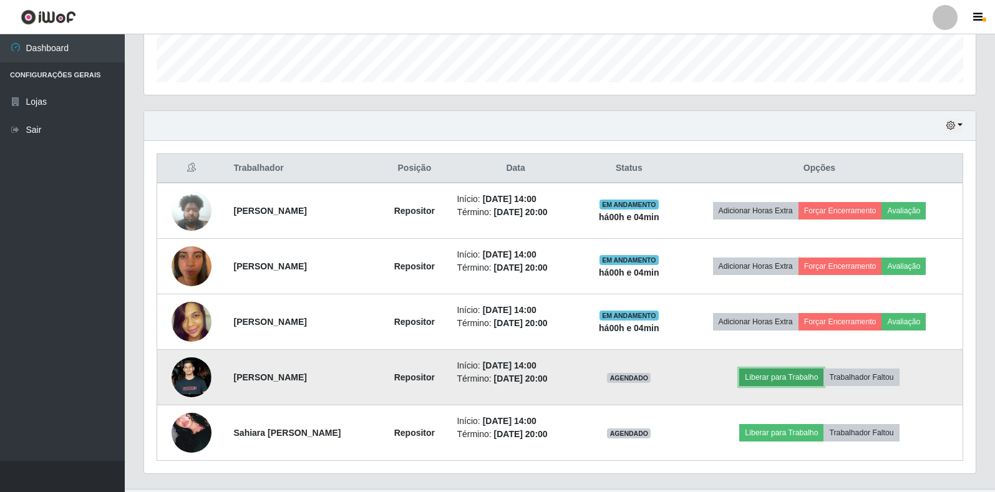
click at [781, 379] on button "Liberar para Trabalho" at bounding box center [781, 377] width 84 height 17
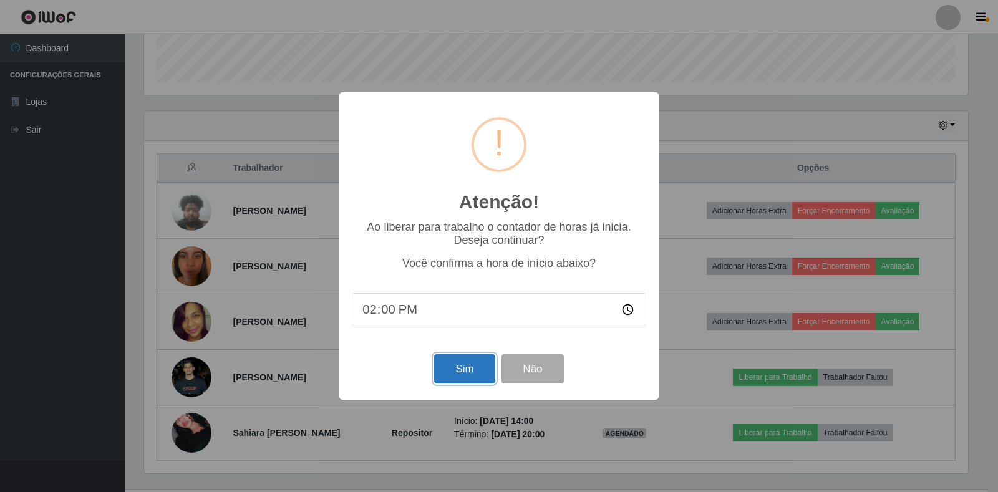
click at [470, 369] on button "Sim" at bounding box center [464, 368] width 60 height 29
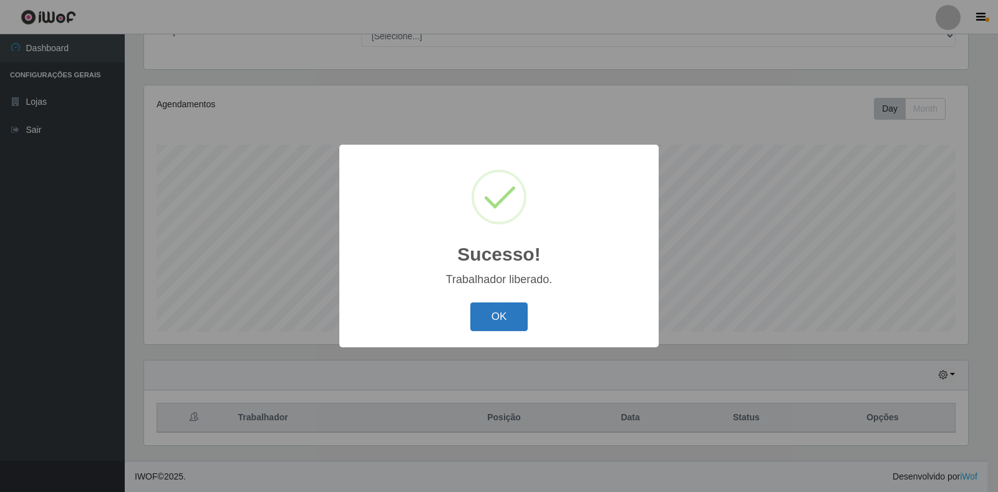
click at [511, 318] on button "OK" at bounding box center [499, 316] width 58 height 29
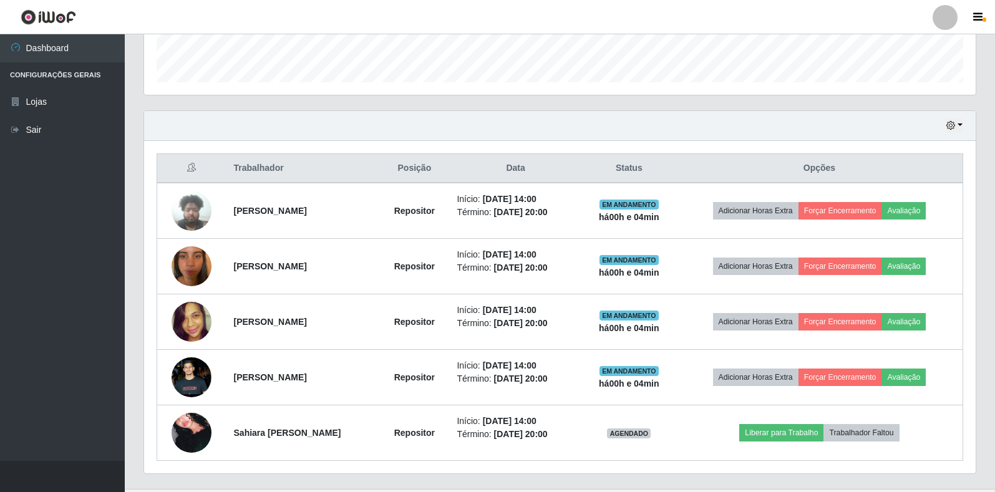
scroll to position [392, 0]
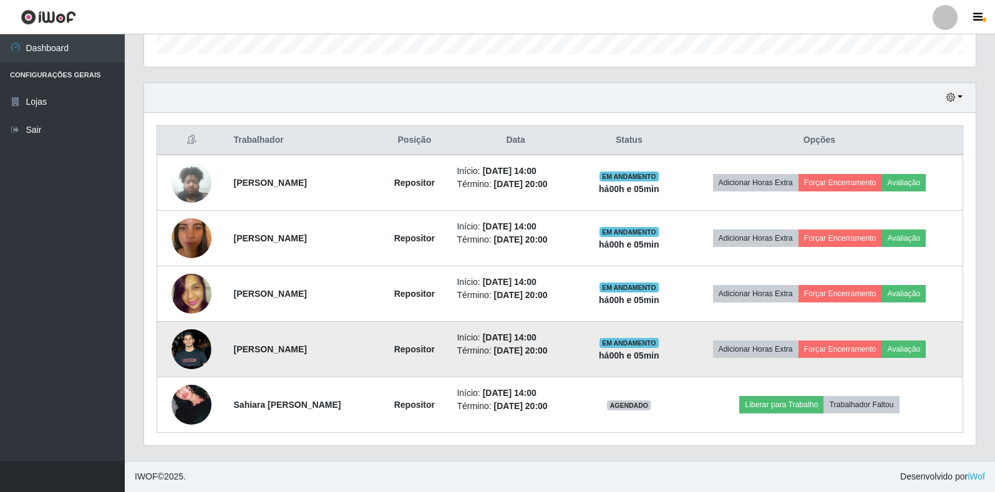
click at [193, 352] on img at bounding box center [191, 349] width 40 height 89
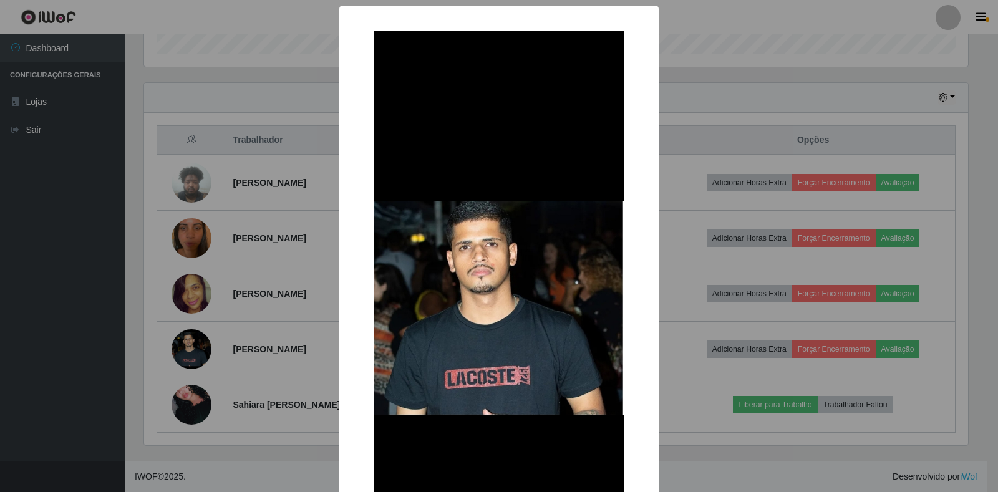
click at [112, 261] on div "× OK Cancel" at bounding box center [499, 246] width 998 height 492
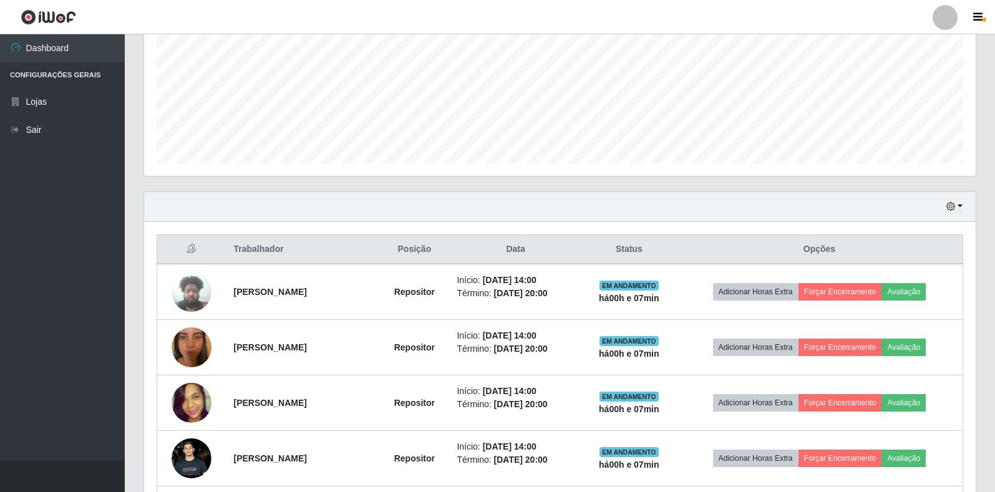
scroll to position [392, 0]
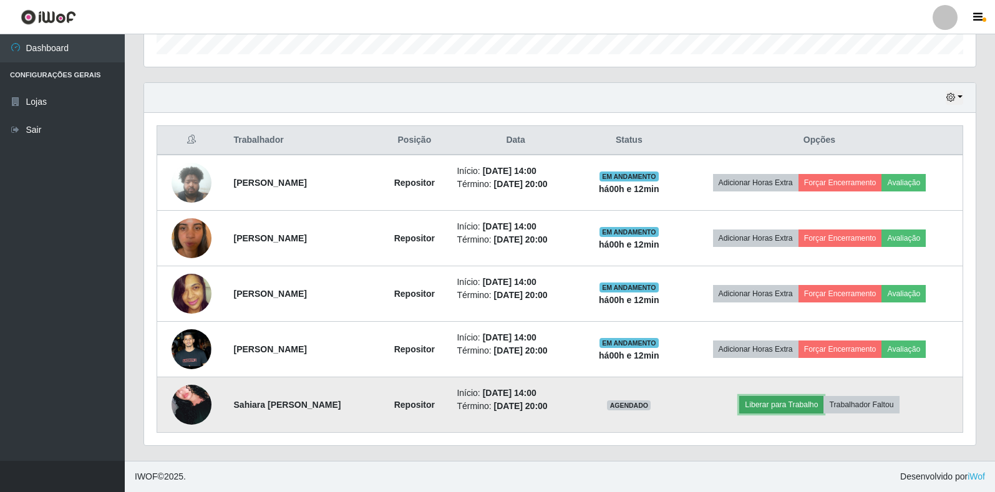
click at [778, 411] on button "Liberar para Trabalho" at bounding box center [781, 404] width 84 height 17
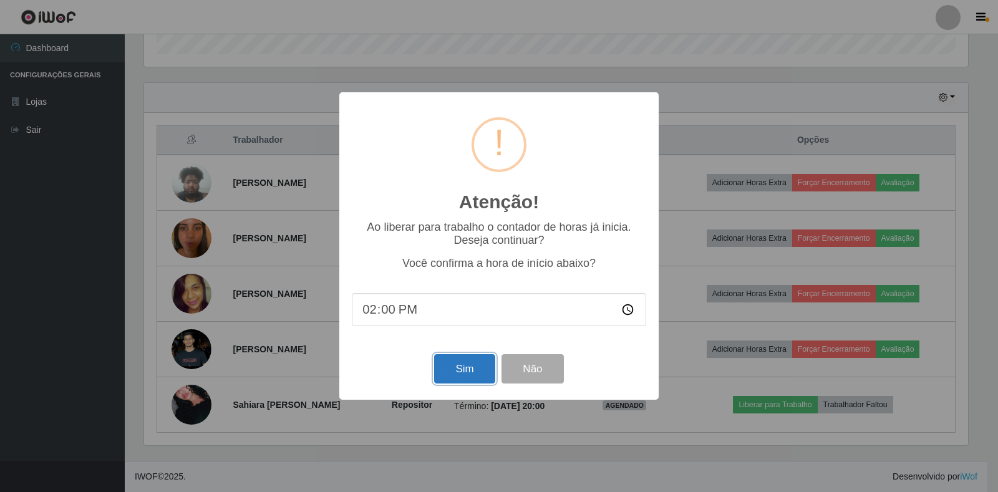
click at [467, 378] on button "Sim" at bounding box center [464, 368] width 60 height 29
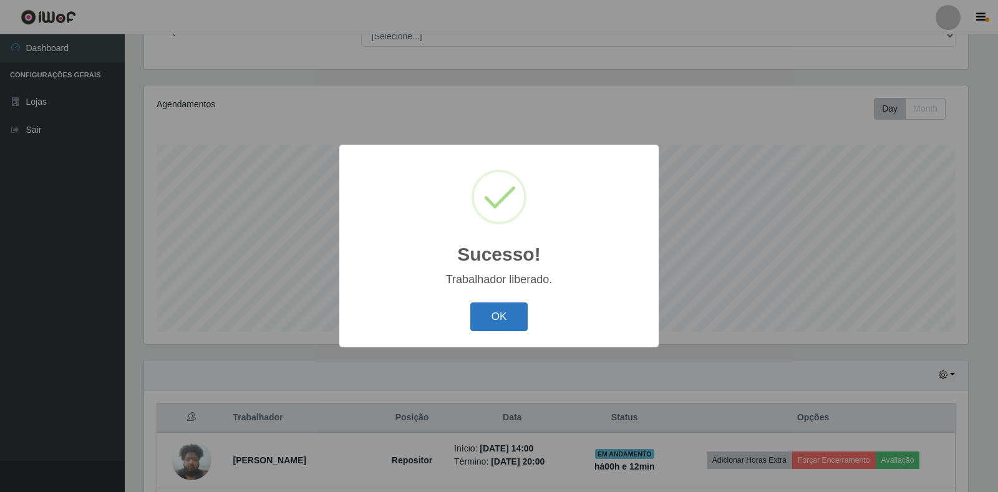
click at [490, 322] on button "OK" at bounding box center [499, 316] width 58 height 29
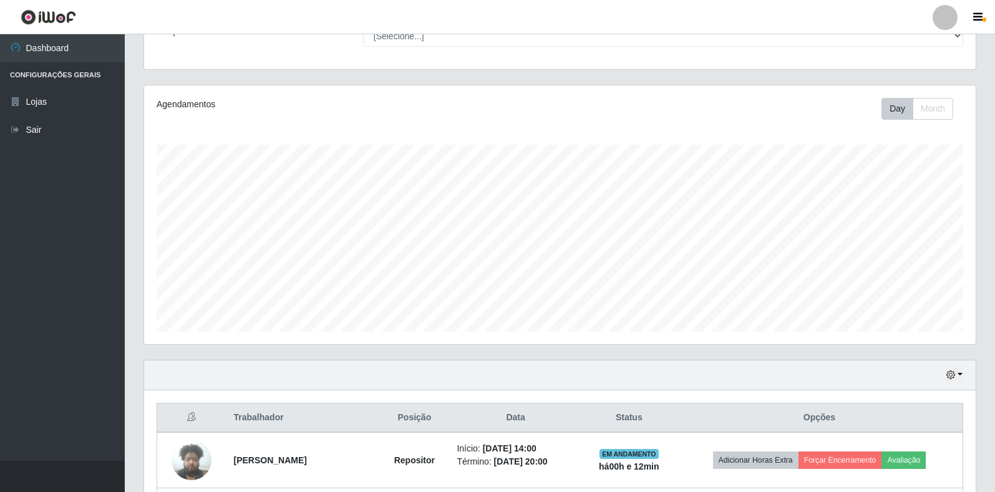
scroll to position [364, 0]
